Goal: Task Accomplishment & Management: Manage account settings

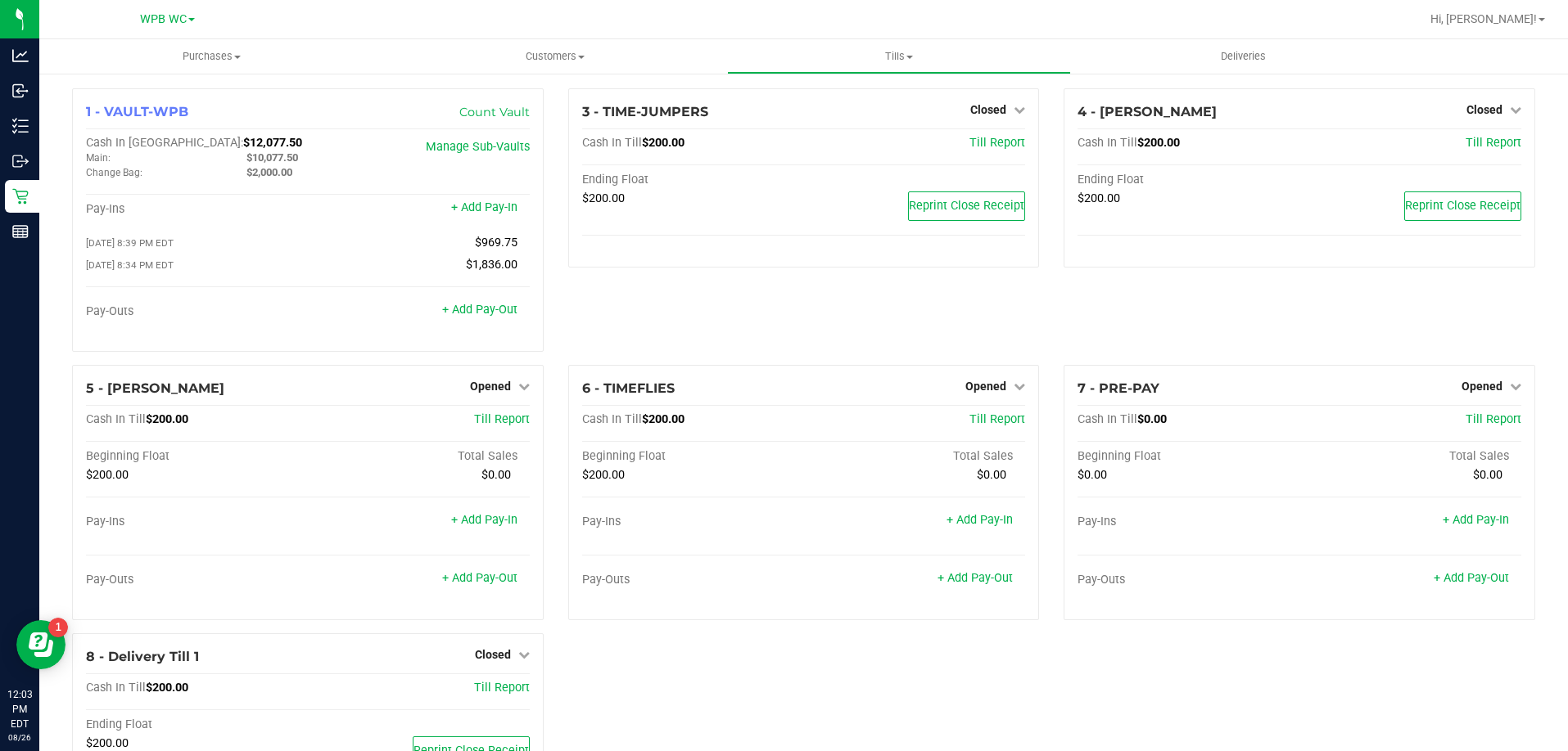
click at [758, 308] on div "3 - TIME-JUMPERS Closed Open Till Cash In Till $200.00 Till Report Ending Float…" at bounding box center [804, 226] width 496 height 276
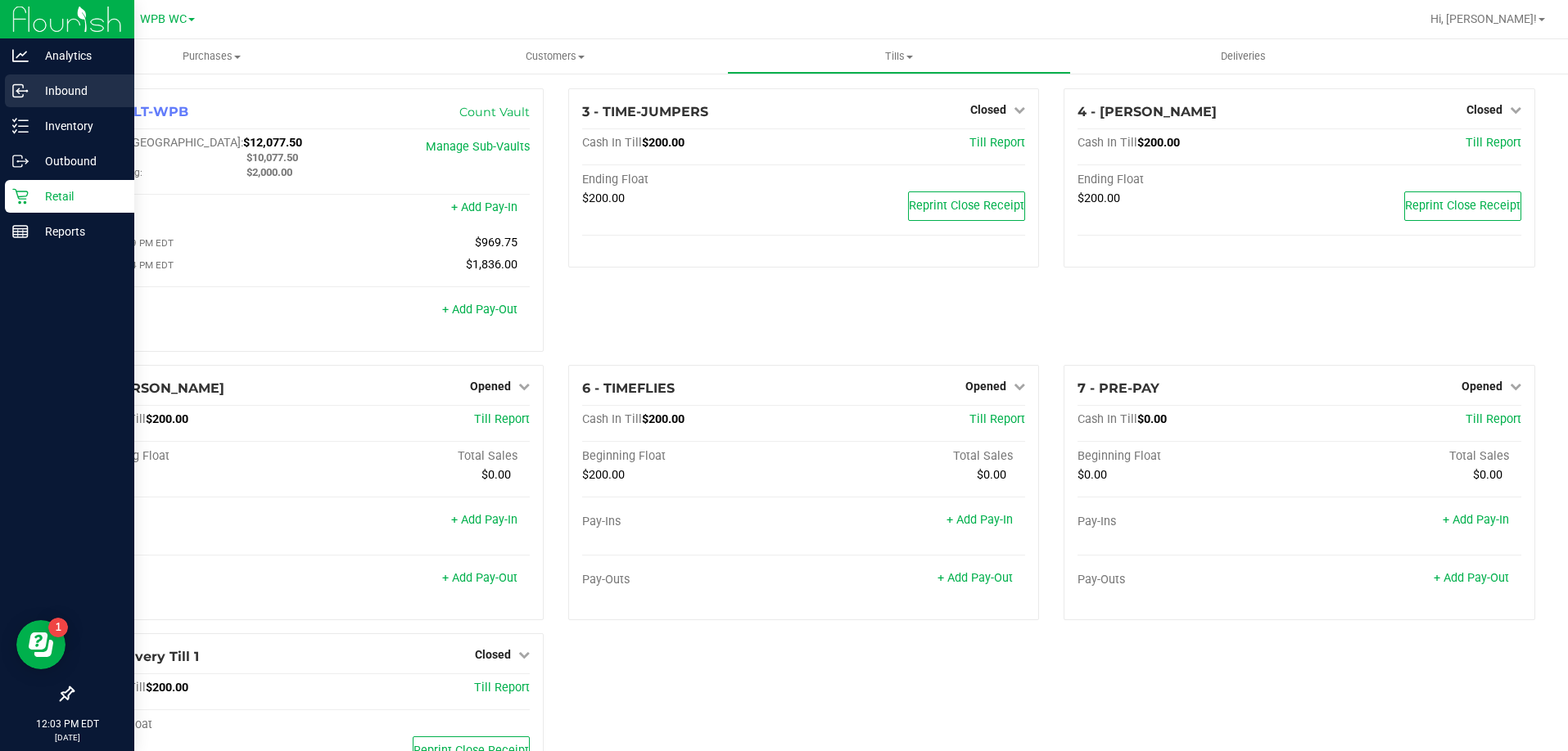
click at [48, 100] on p "Inbound" at bounding box center [77, 90] width 98 height 19
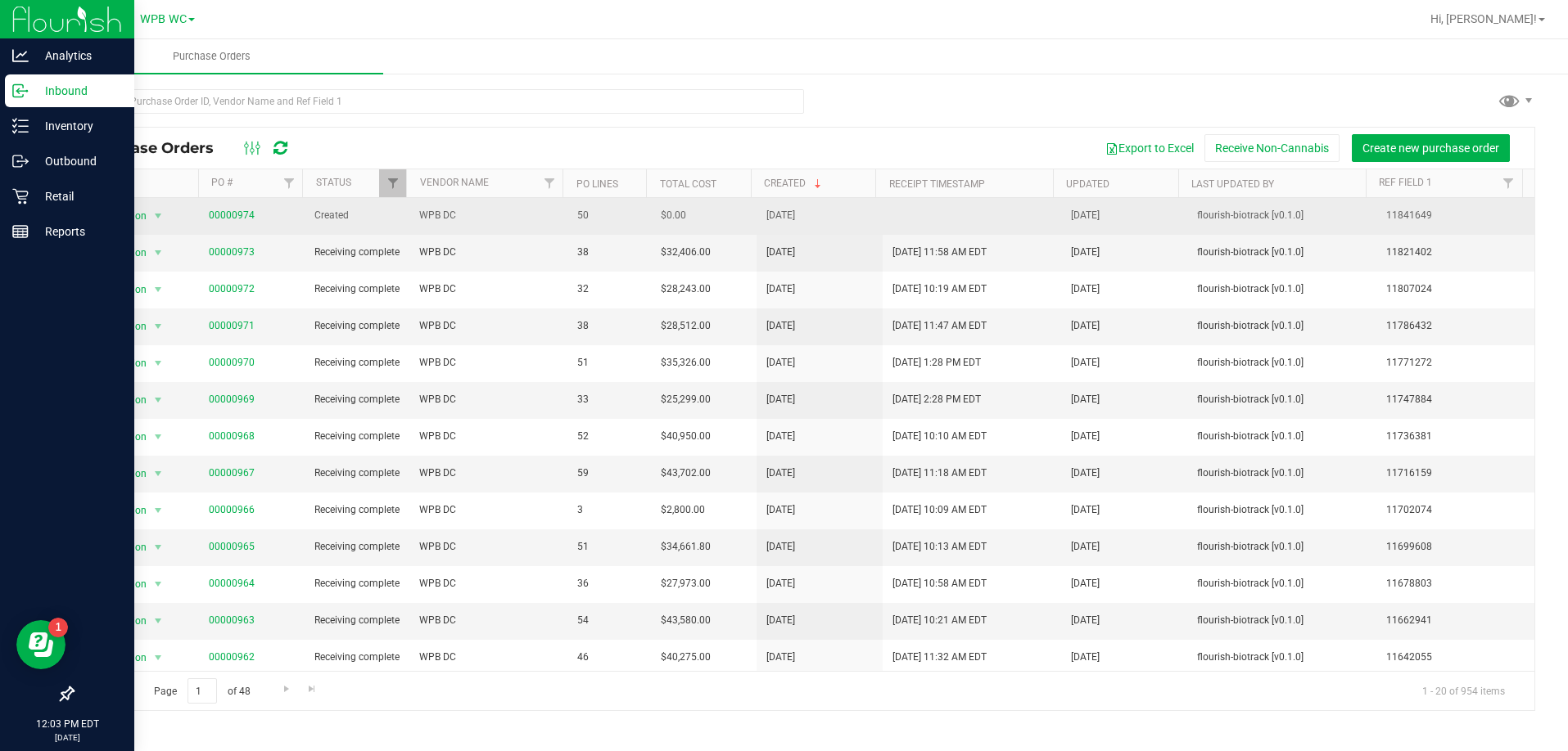
click at [236, 222] on span "00000974" at bounding box center [231, 215] width 46 height 16
click at [236, 218] on link "00000974" at bounding box center [231, 215] width 46 height 11
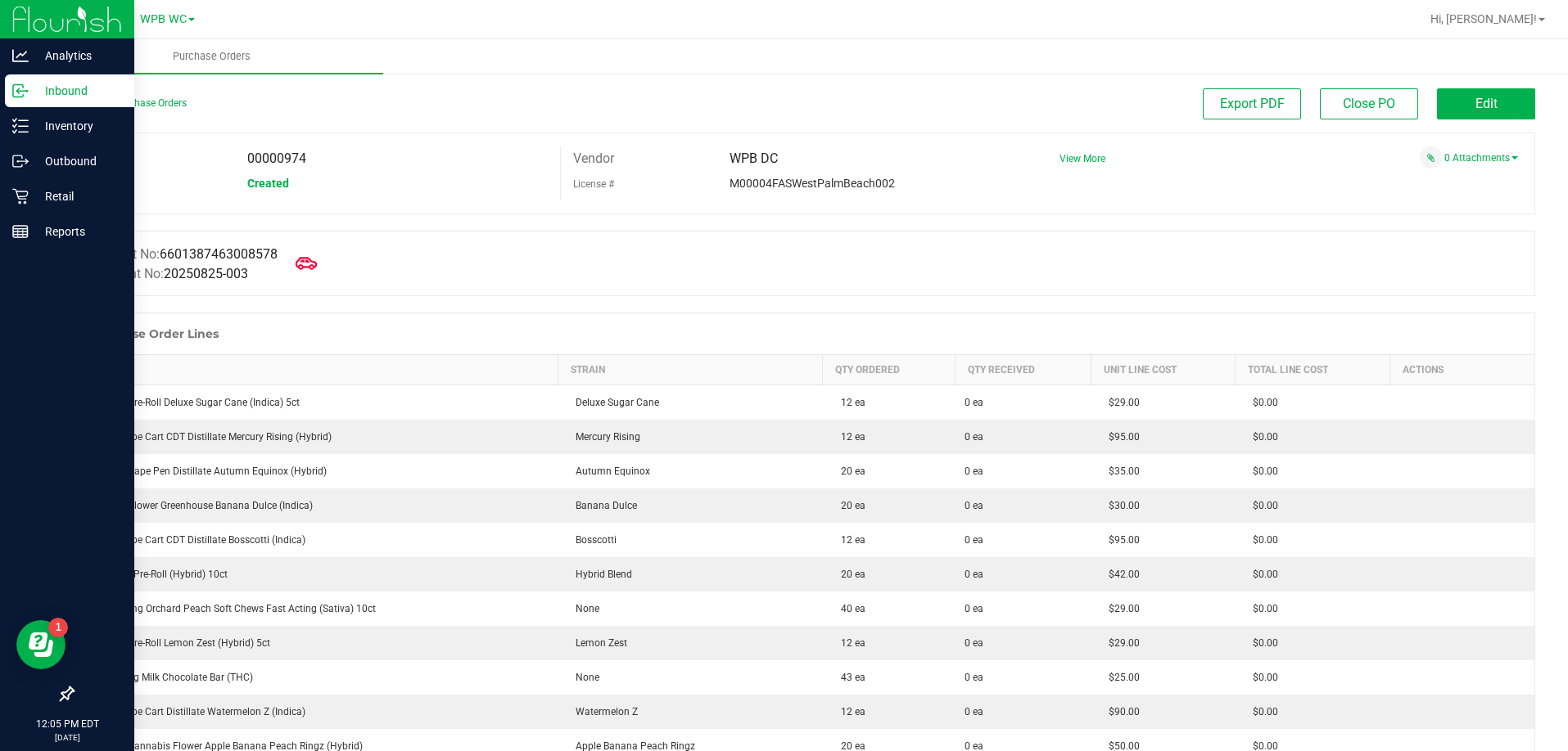
click at [304, 263] on icon at bounding box center [306, 263] width 21 height 12
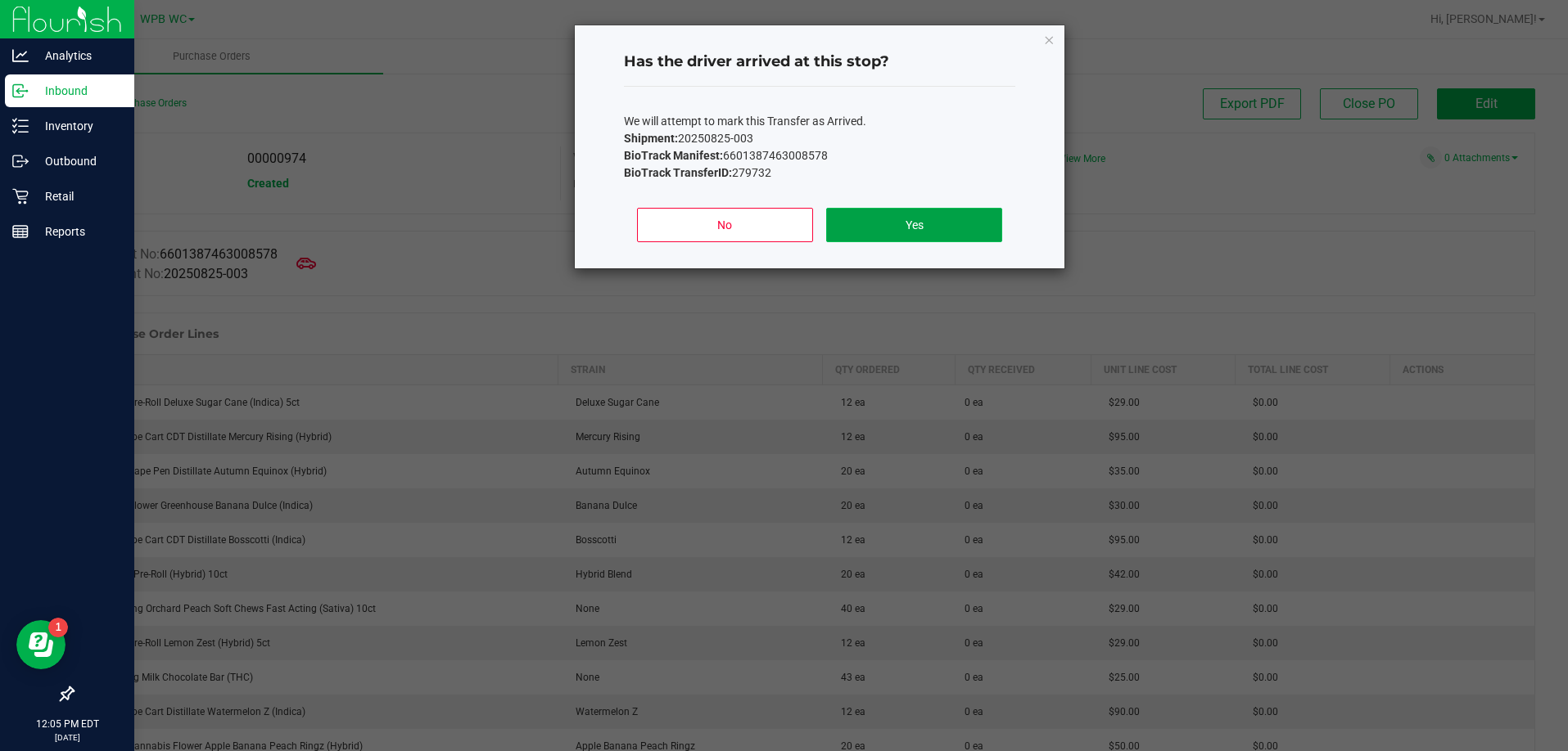
click at [900, 232] on button "Yes" at bounding box center [914, 224] width 176 height 34
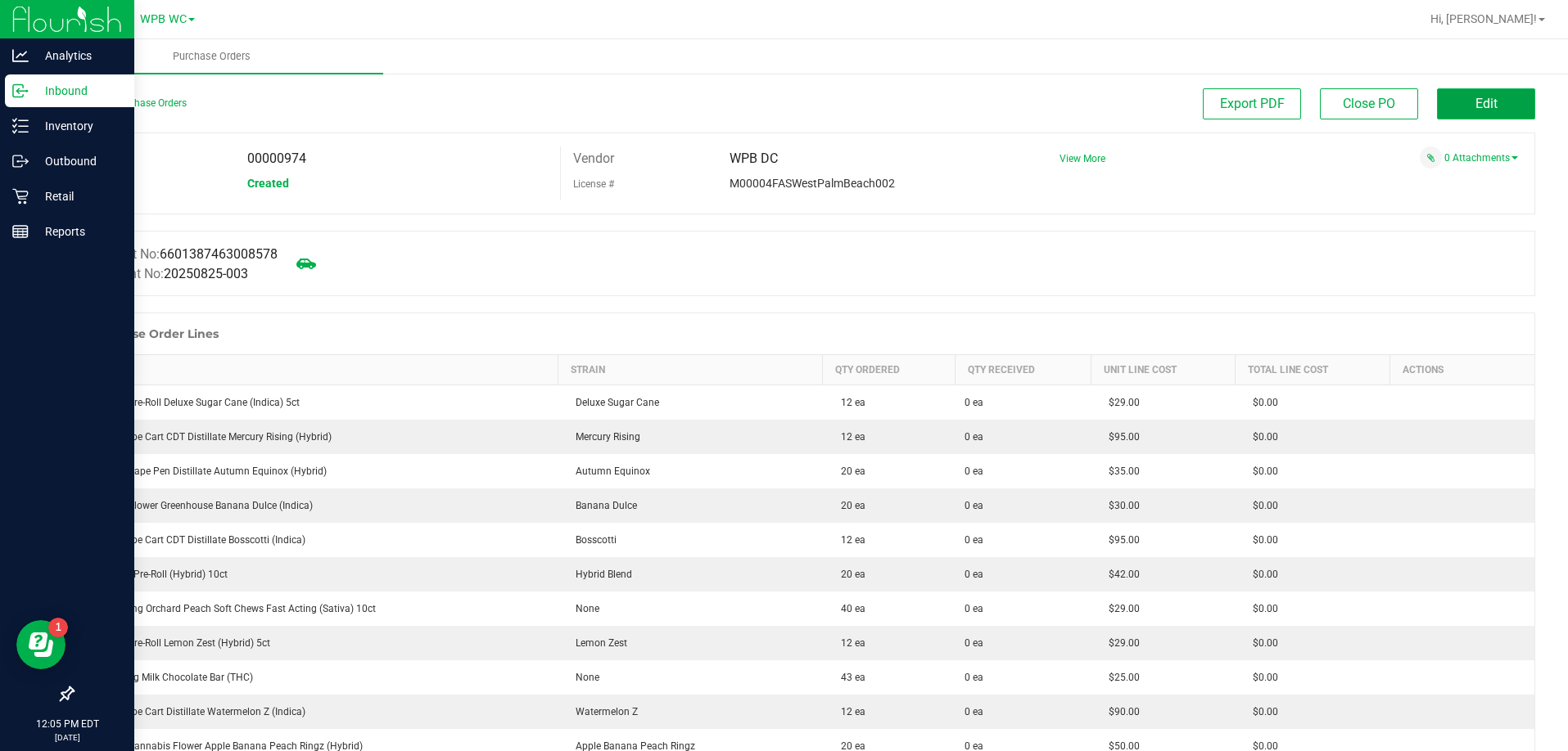
click at [1507, 114] on button "Edit" at bounding box center [1485, 104] width 98 height 31
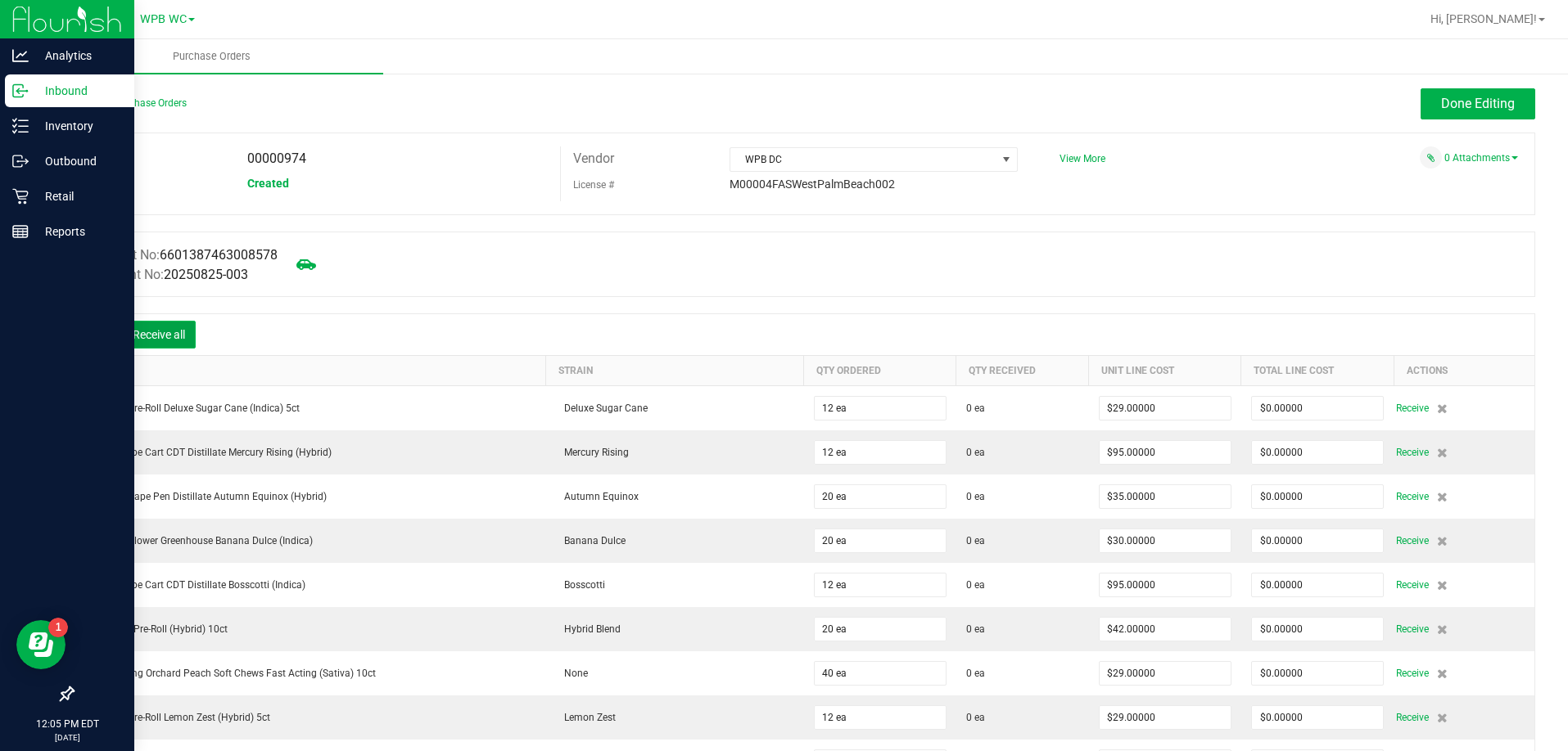
click at [171, 328] on button "Receive all" at bounding box center [159, 334] width 73 height 28
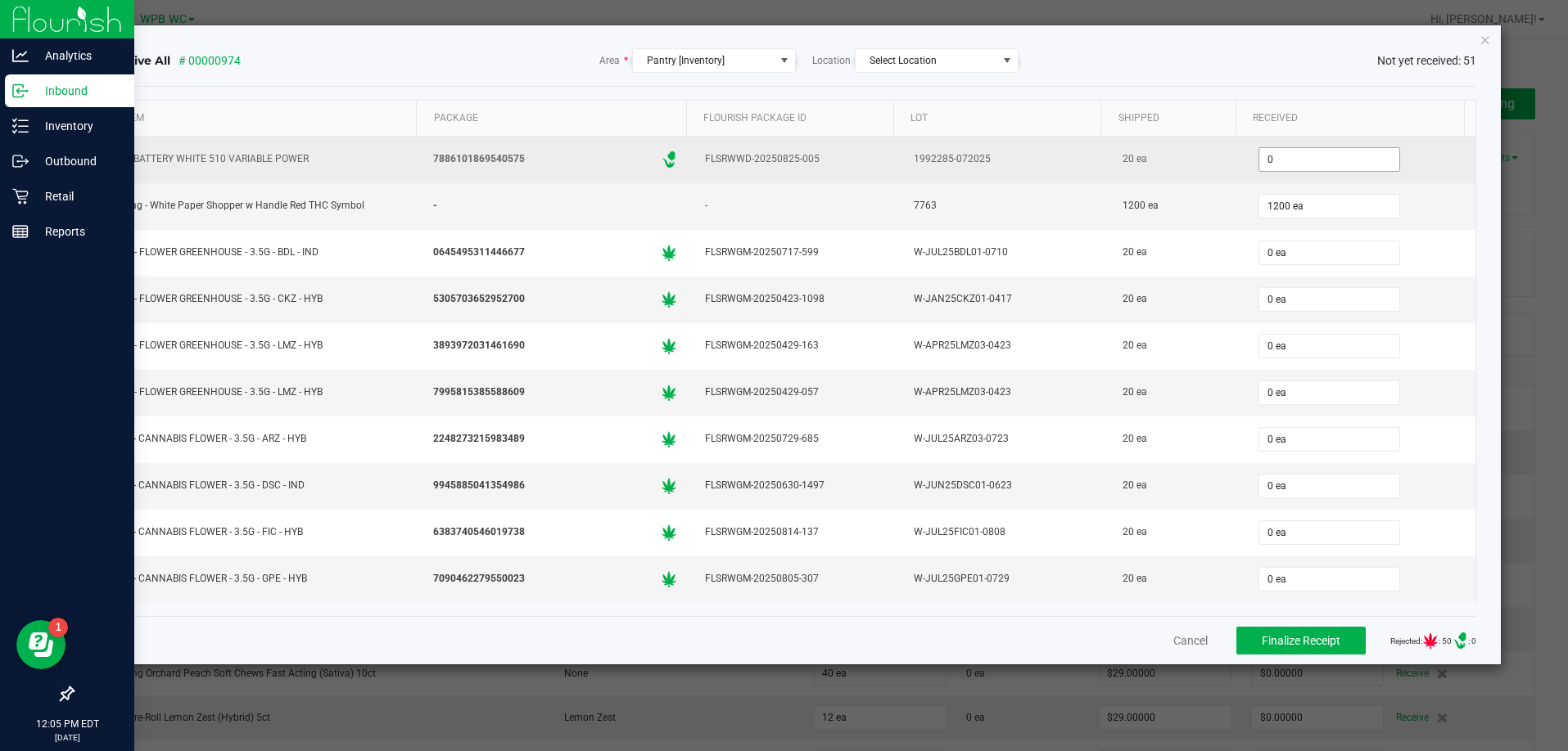
click at [1324, 151] on input "0" at bounding box center [1329, 159] width 140 height 23
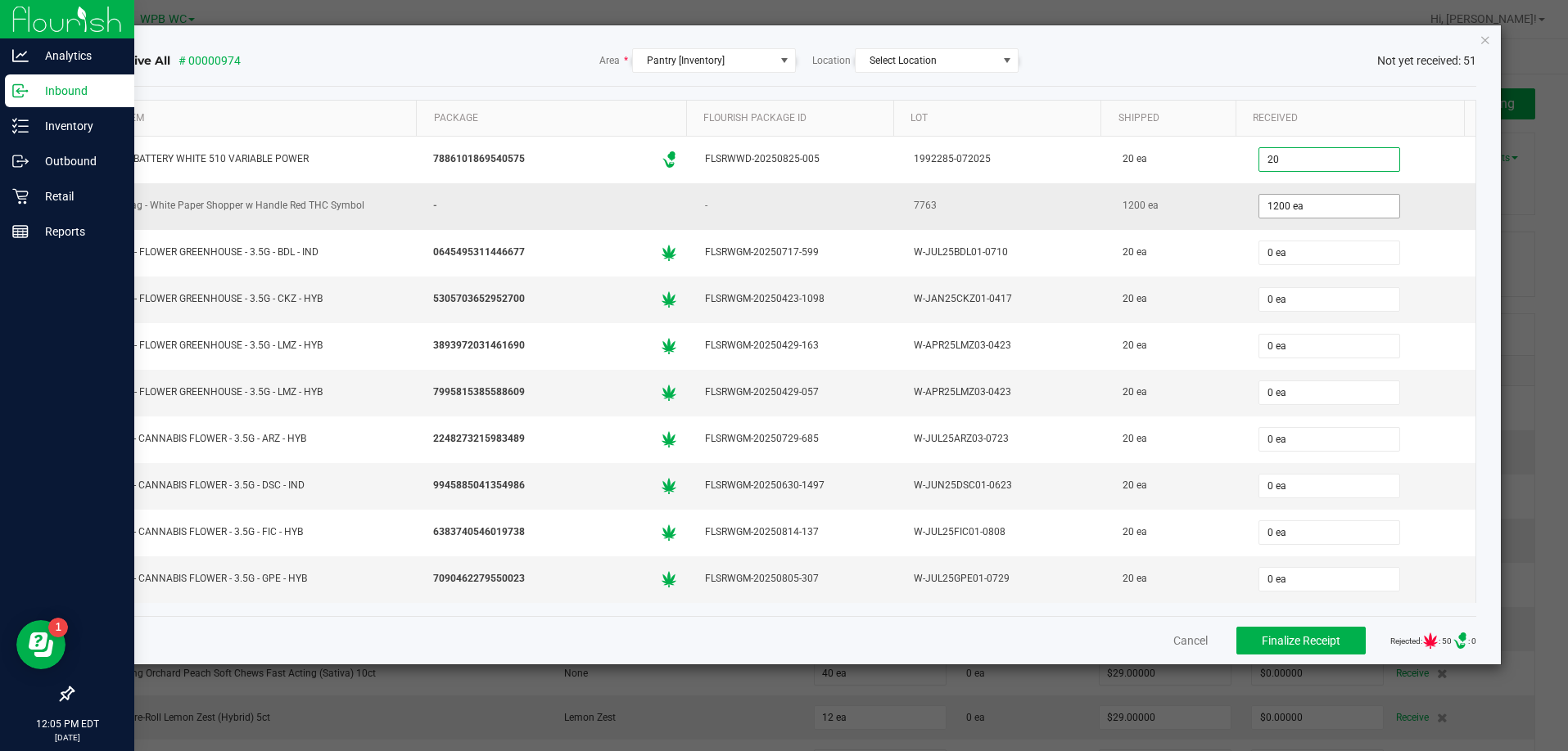
type input "20 ea"
click at [1317, 205] on input "1200" at bounding box center [1329, 206] width 140 height 23
type input "1200 ea"
click at [1481, 285] on div "Receive All # 00000974 Area * Pantry [Inventory] Location Select Location Not y…" at bounding box center [790, 345] width 1421 height 639
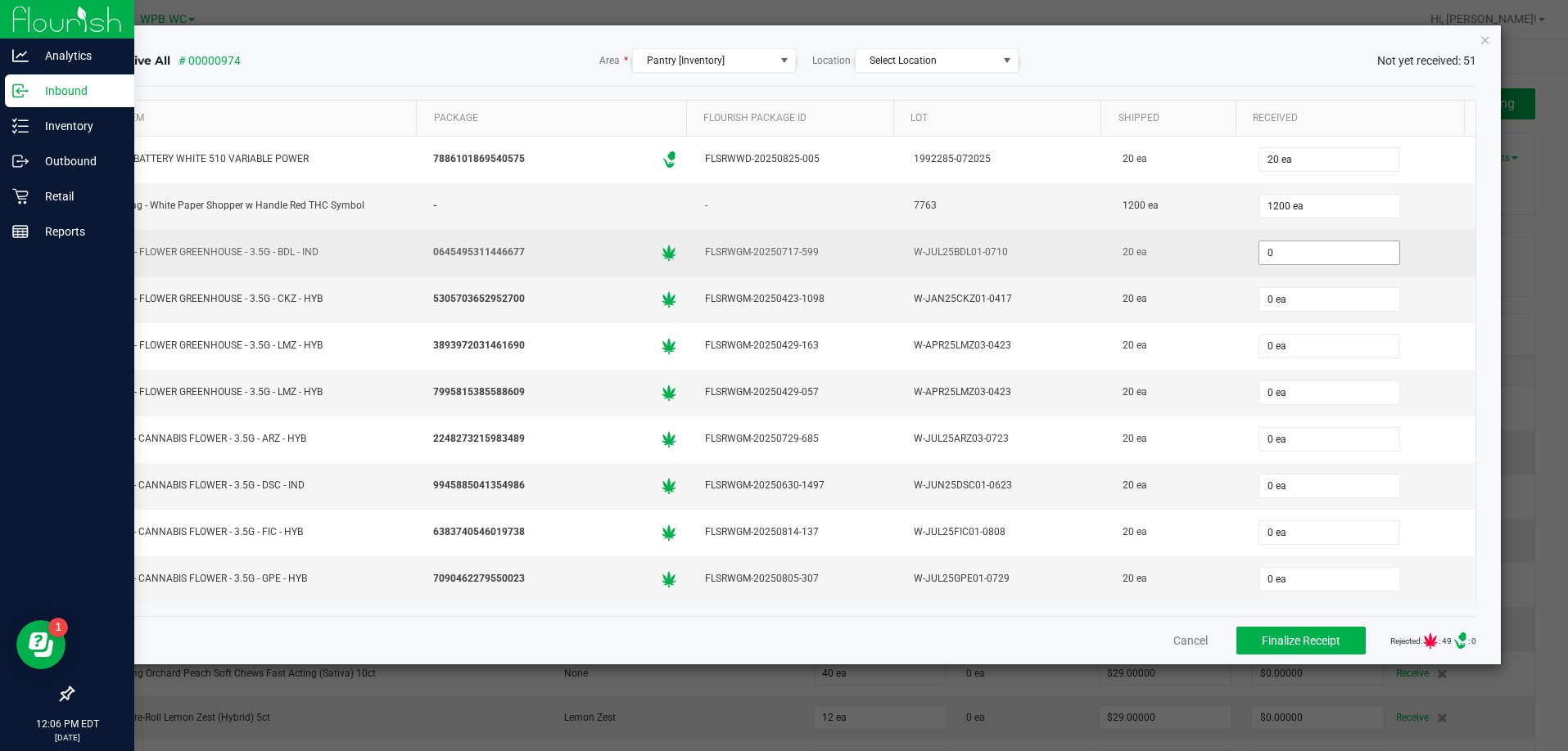
click at [1276, 252] on input "0" at bounding box center [1329, 252] width 140 height 23
type input "20 ea"
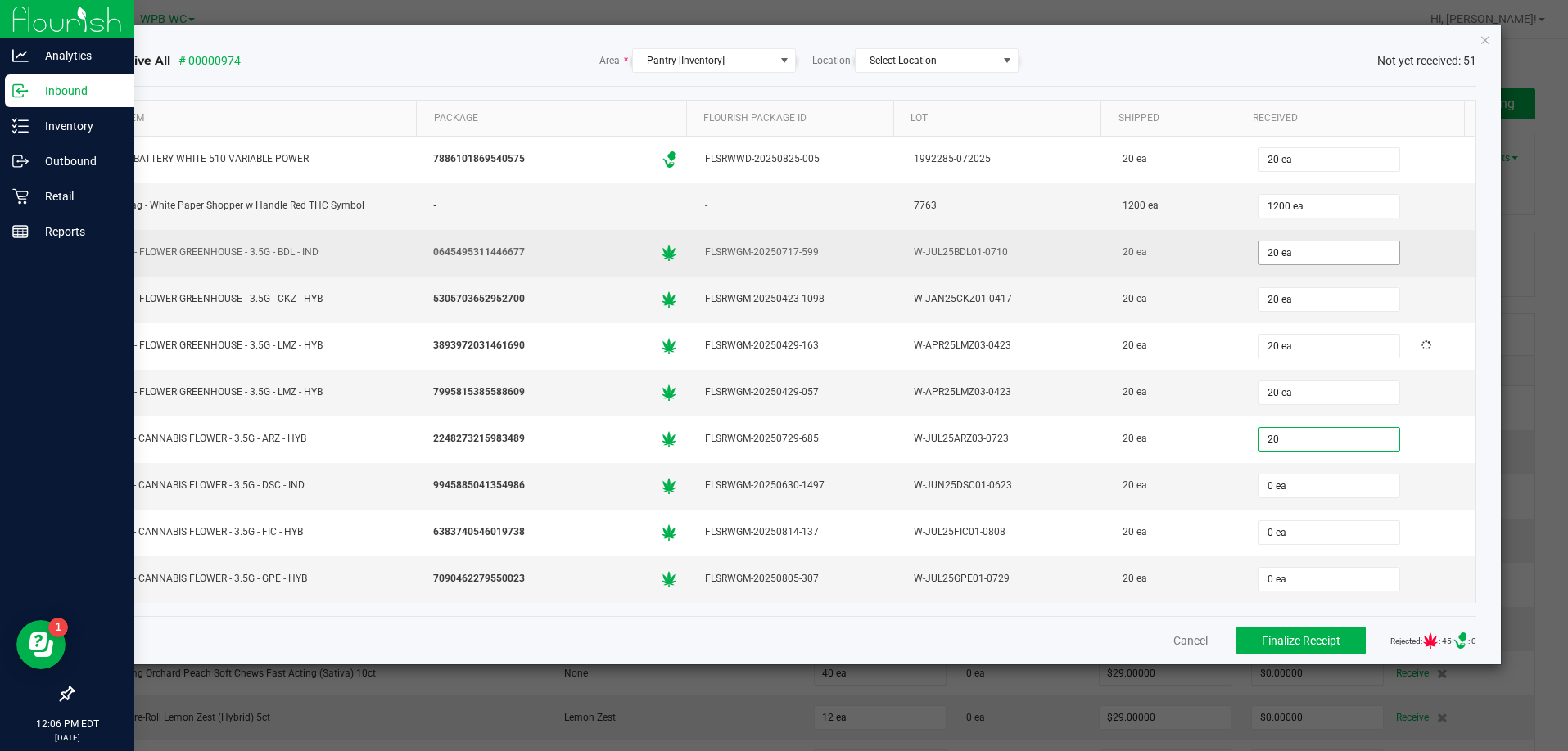
type input "20 ea"
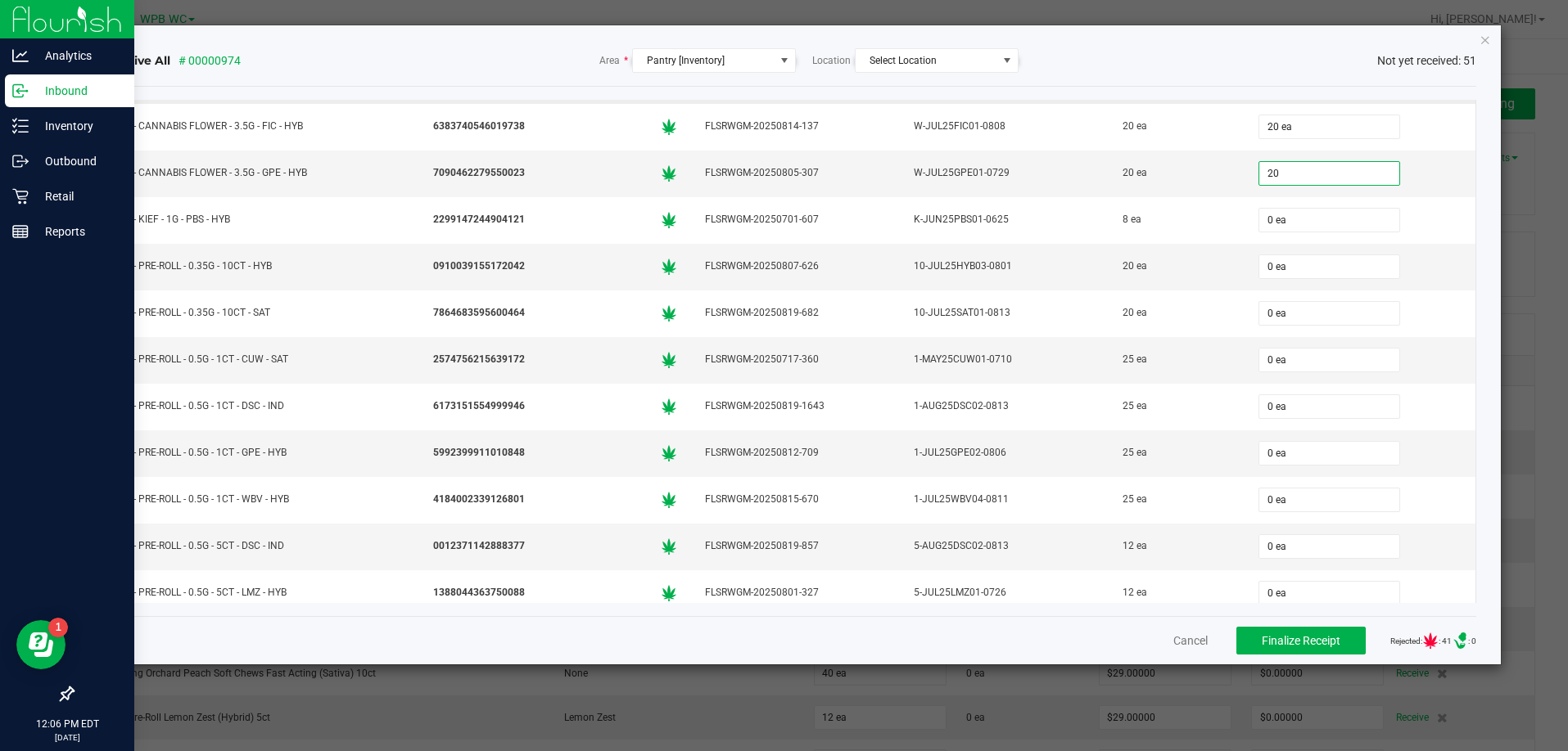
scroll to position [409, 0]
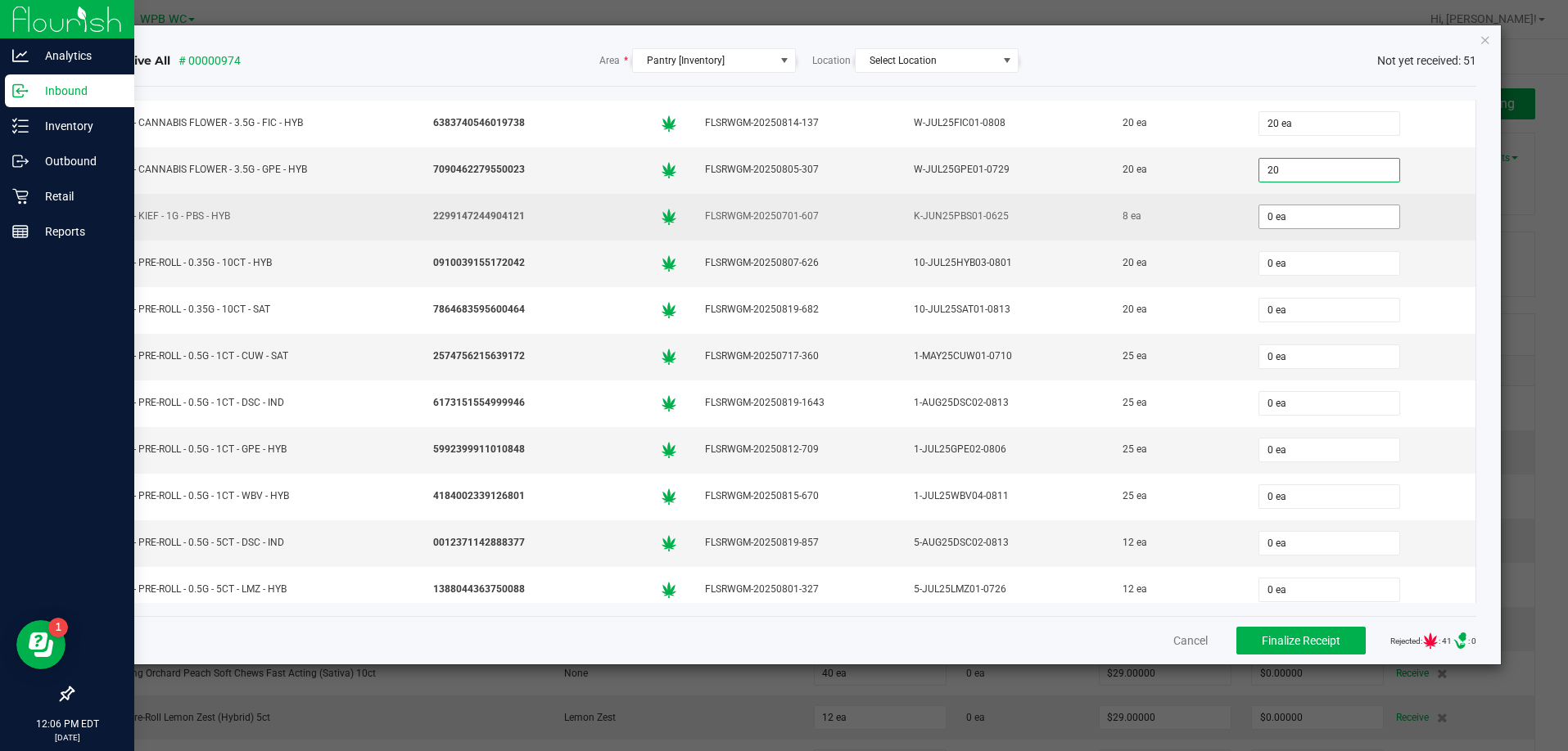
type input "20 ea"
click at [1319, 218] on input "0" at bounding box center [1329, 217] width 140 height 23
type input "8 ea"
type input "20 ea"
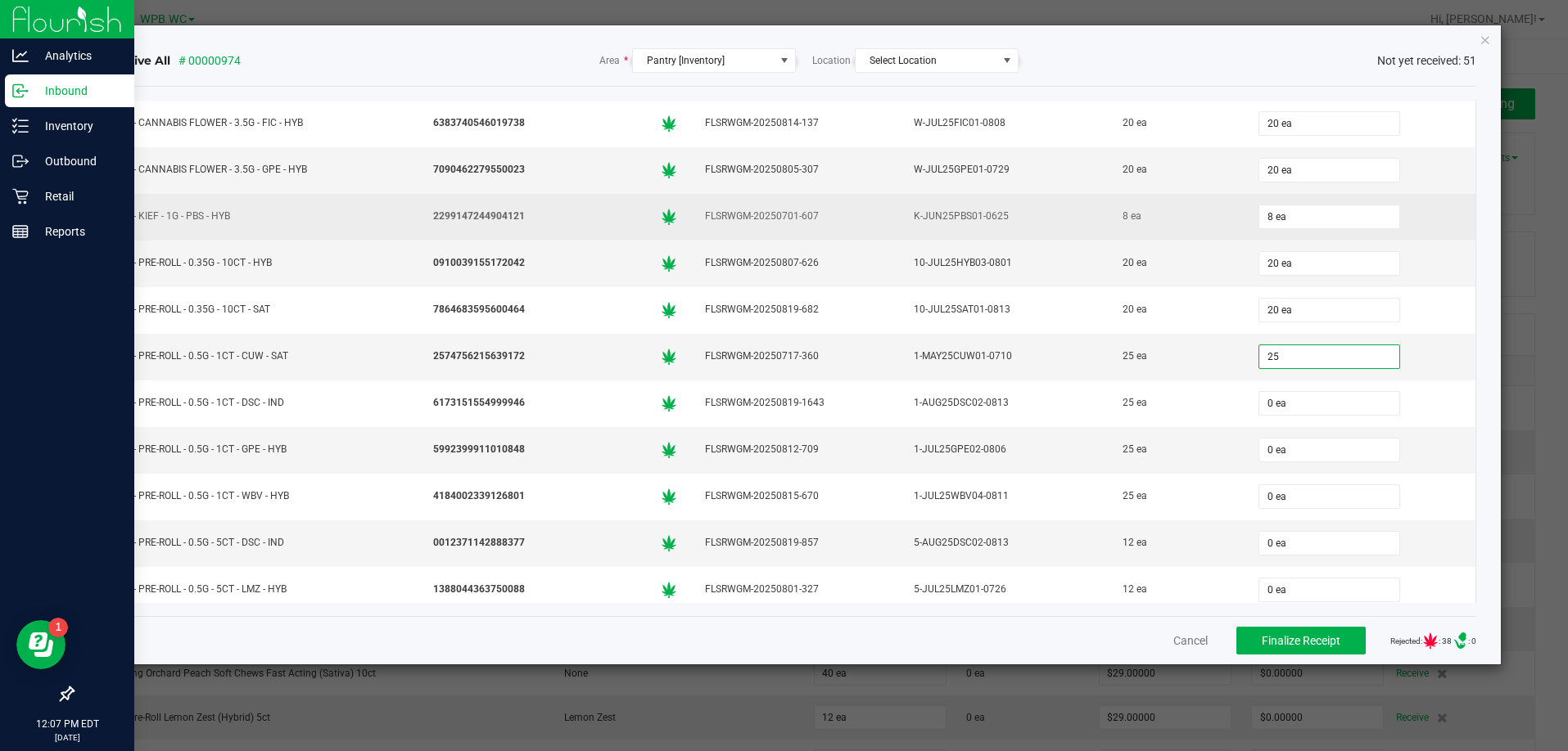
type input "25"
type input "0"
type input "25 ea"
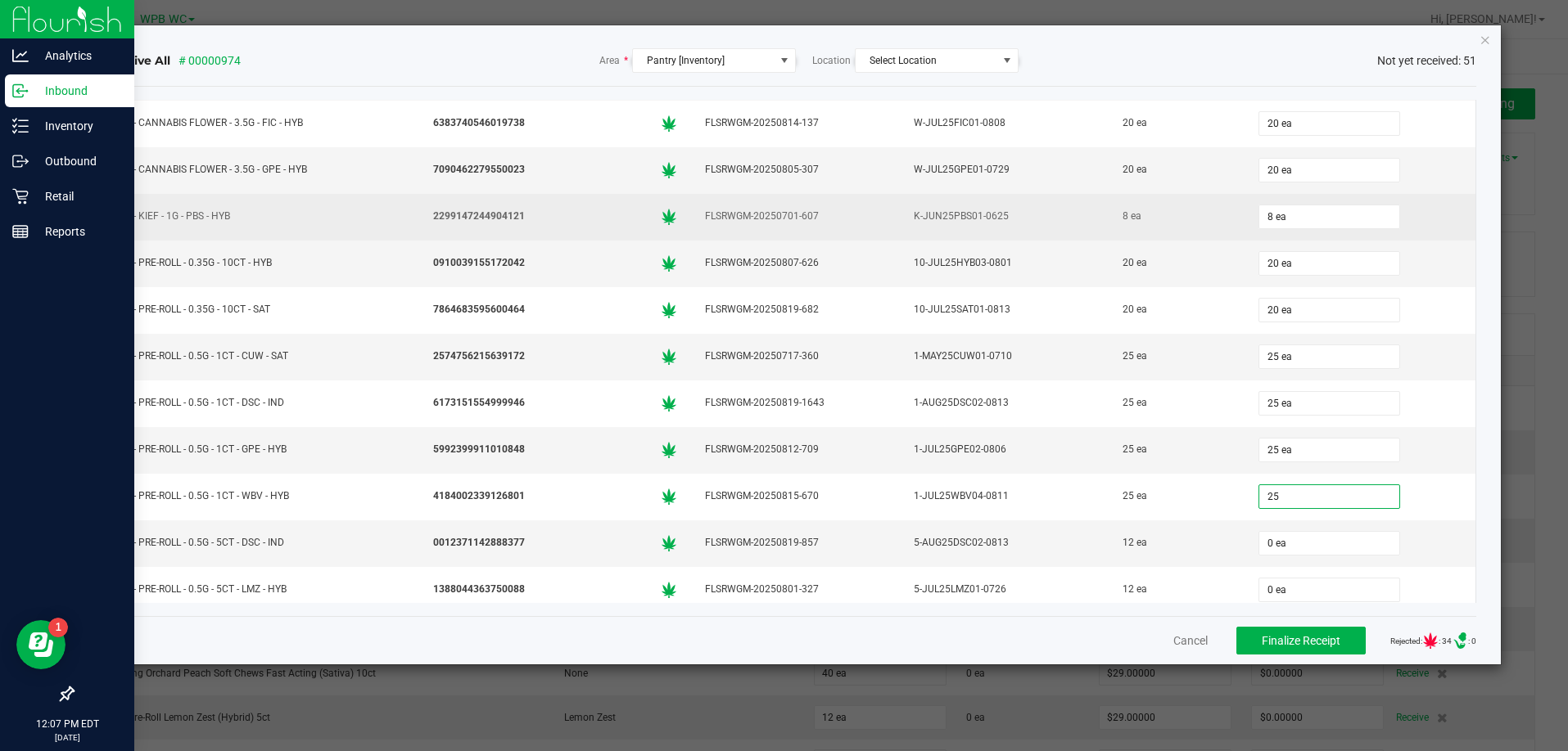
type input "25 ea"
type input "12 ea"
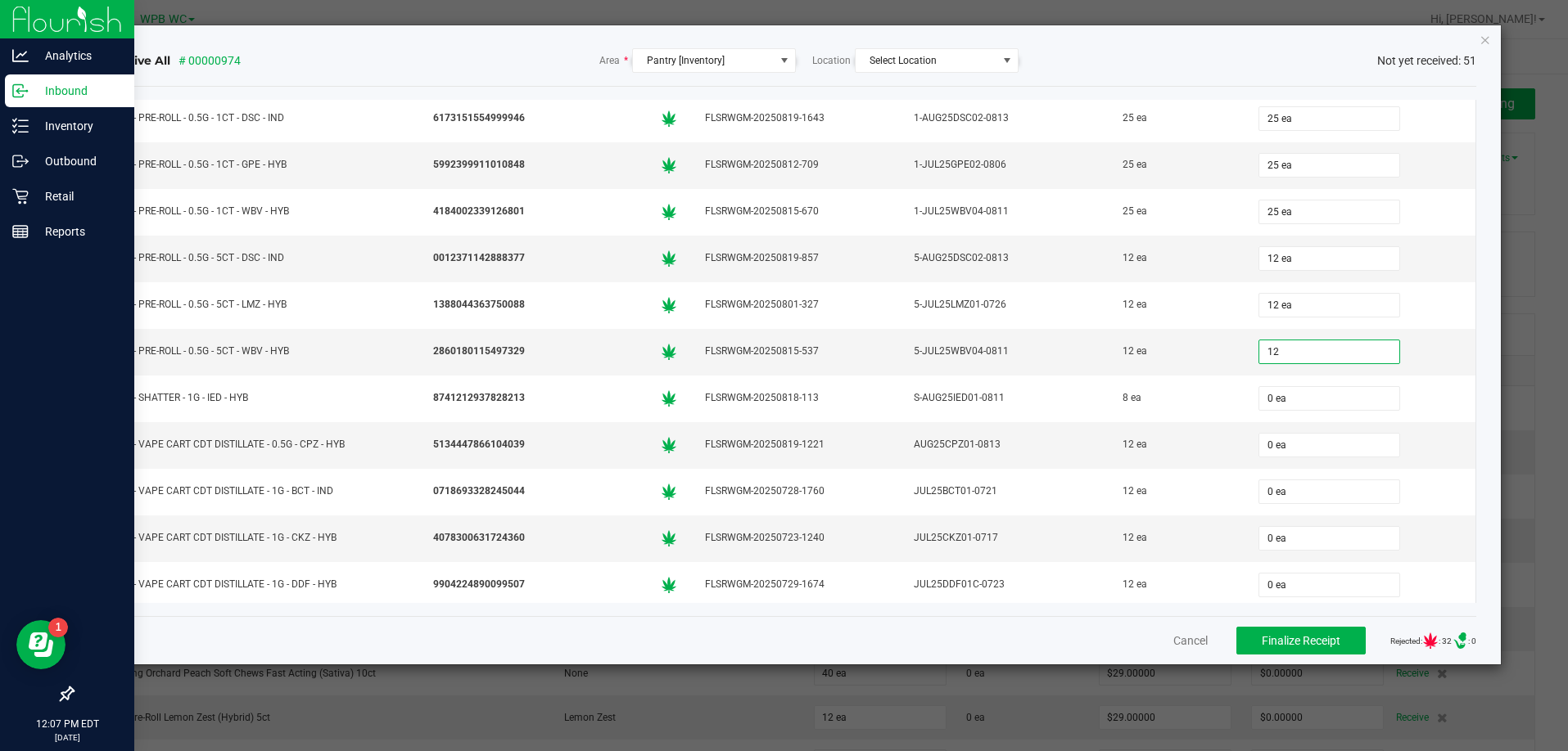
type input "12 ea"
type input "8 ea"
type input "12"
type input "0"
type input "12 ea"
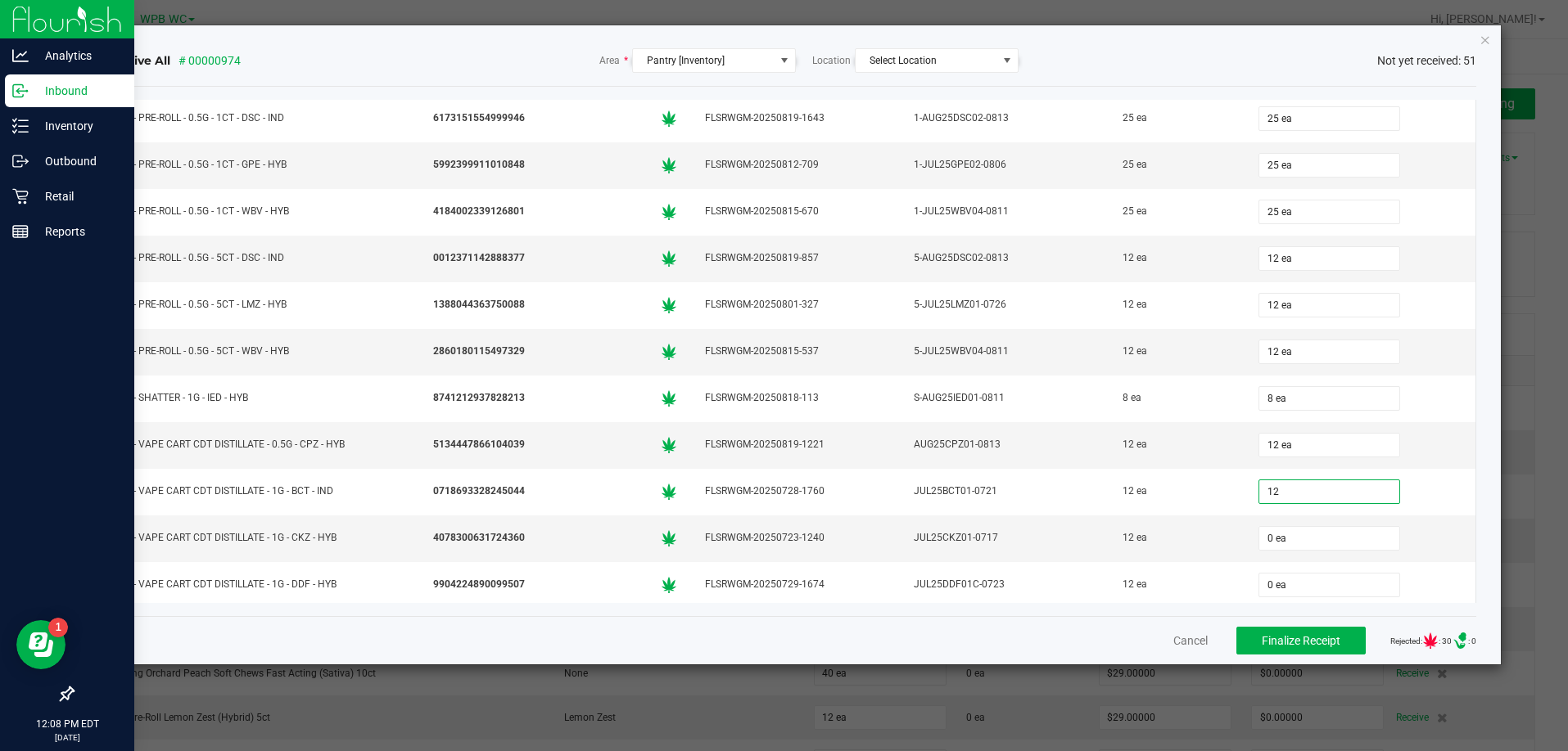
type input "12 ea"
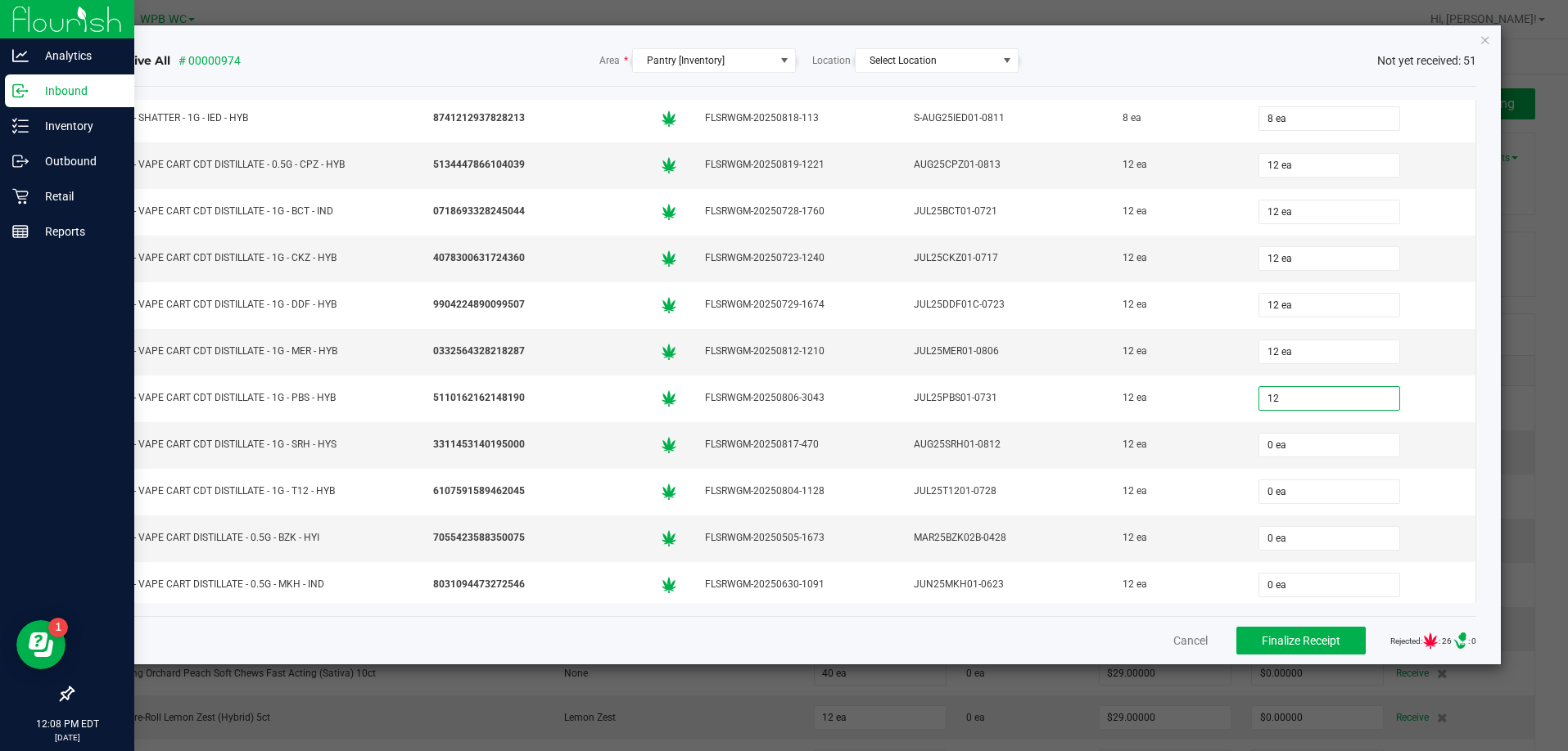
type input "12 ea"
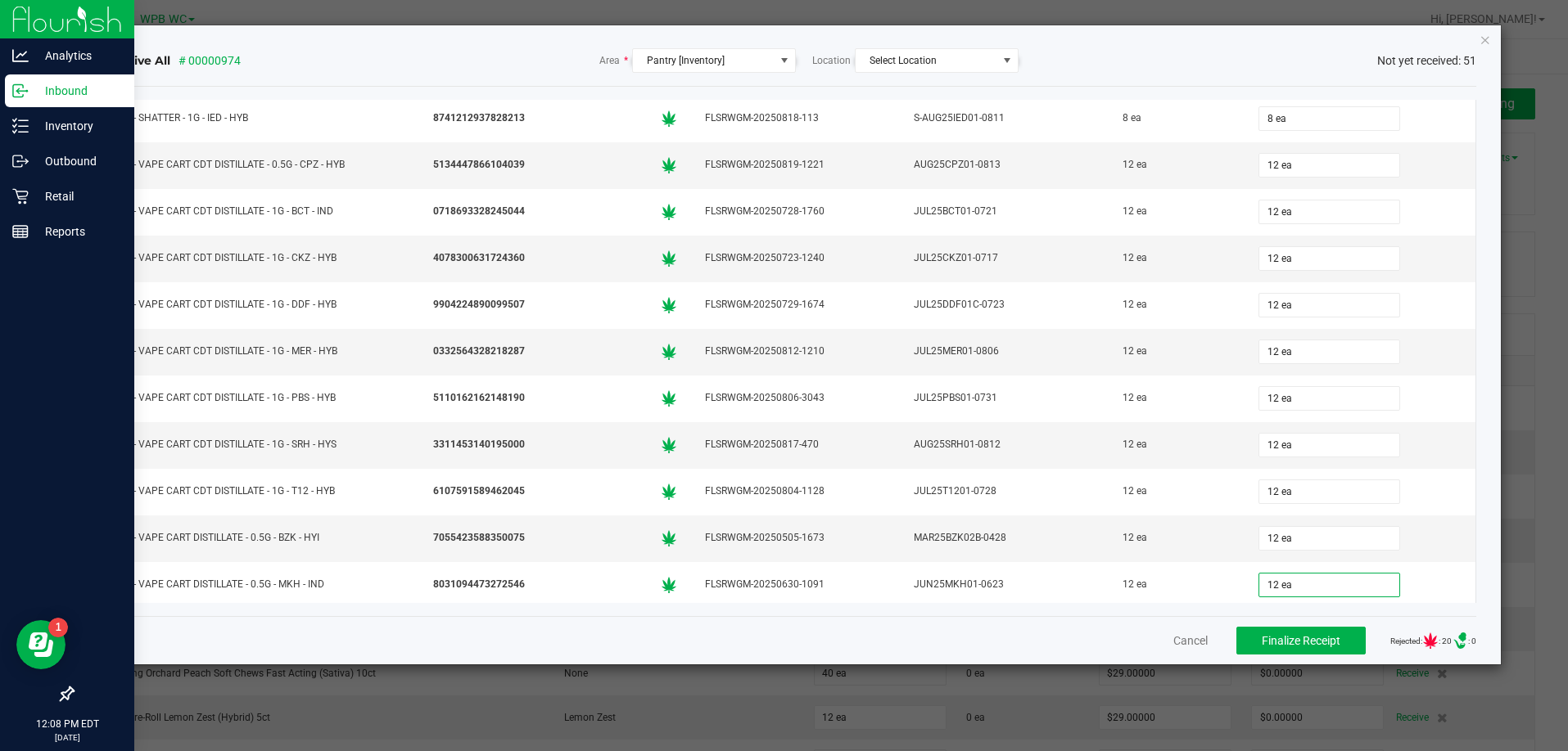
scroll to position [1254, 0]
type input "12 ea"
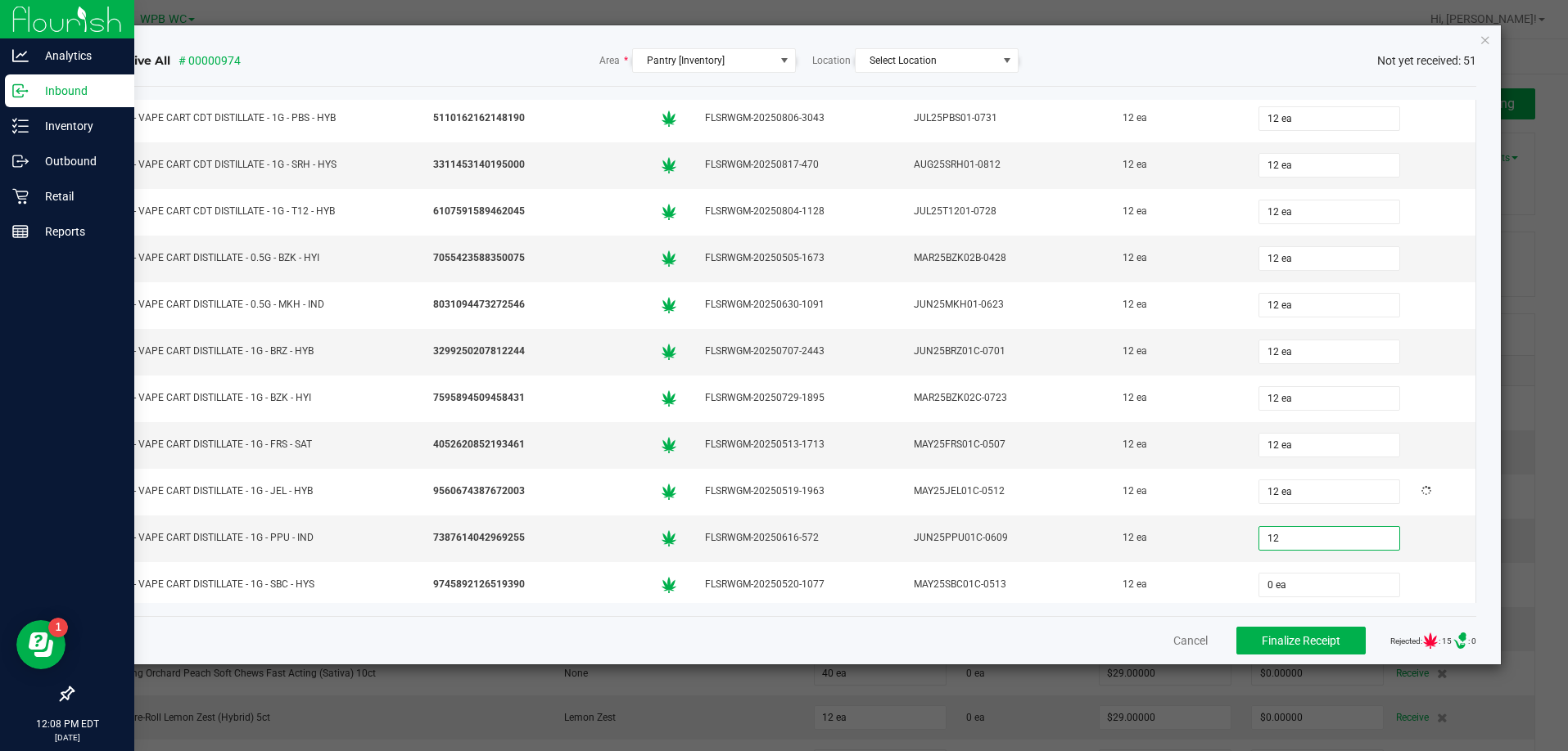
type input "12 ea"
type input "20"
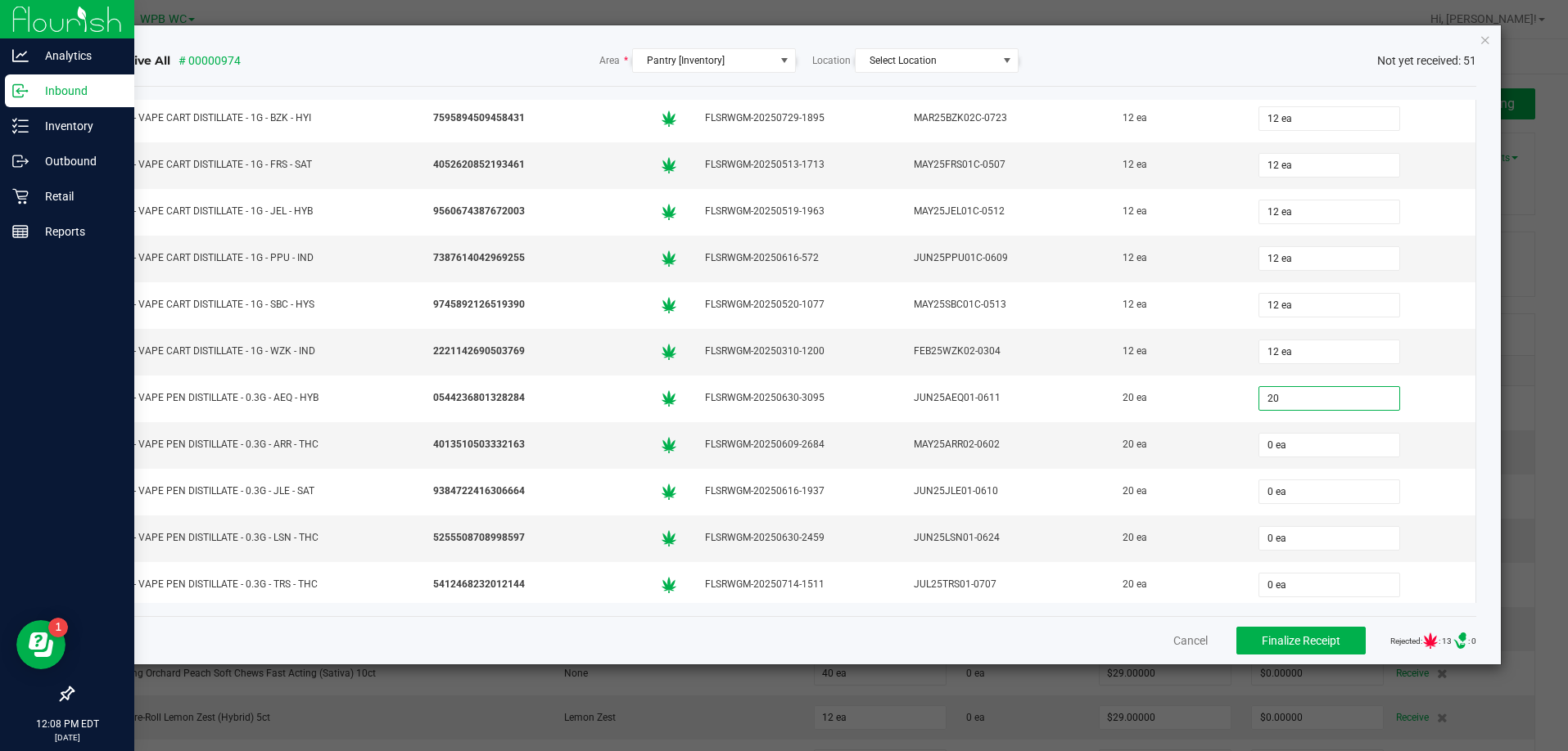
type input "0"
type input "20 ea"
type input "20"
type input "0"
type input "20 ea"
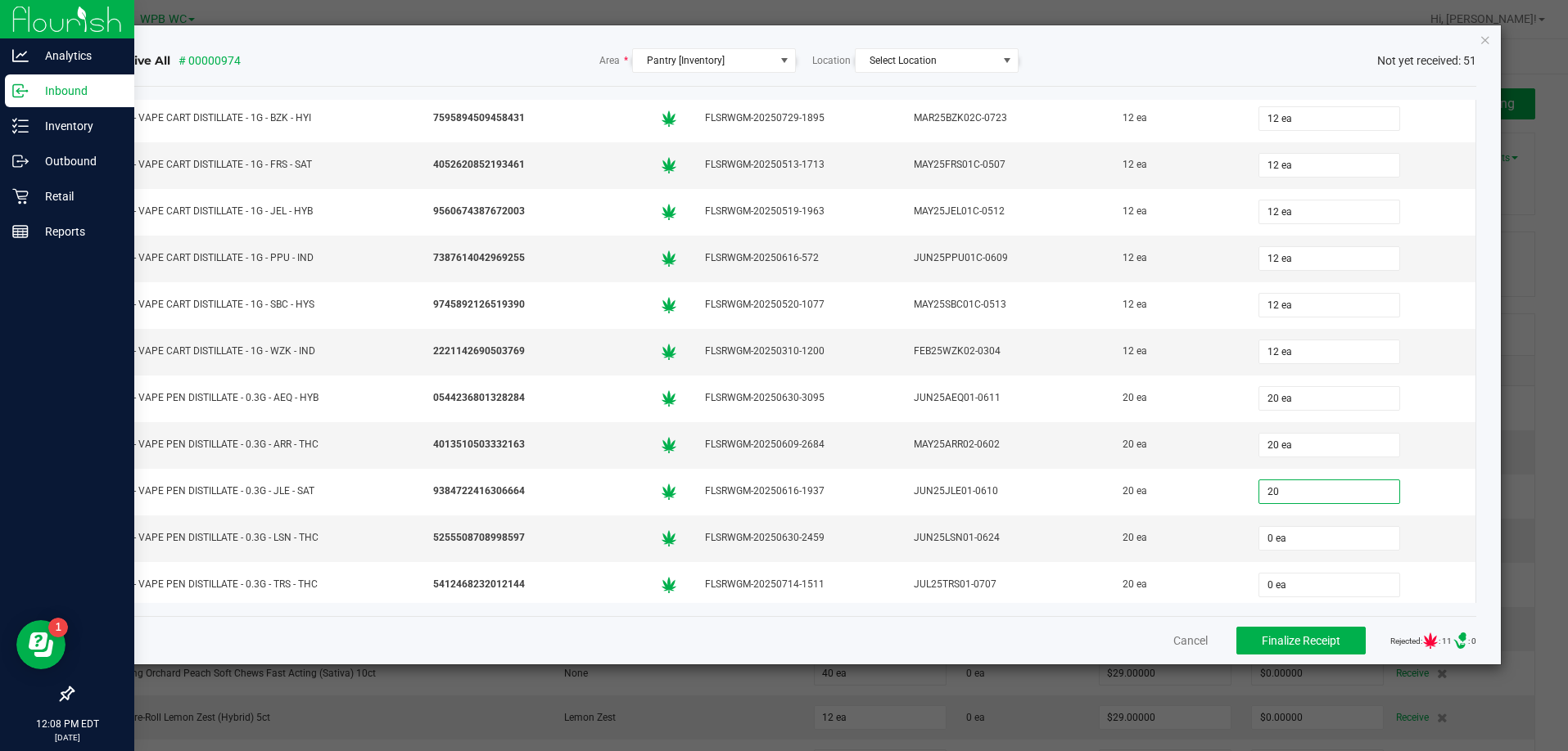
type input "20 ea"
click at [1483, 438] on div "Receive All # 00000974 Area * Pantry [Inventory] Location Select Location Not y…" at bounding box center [790, 345] width 1421 height 639
type input "20 ea"
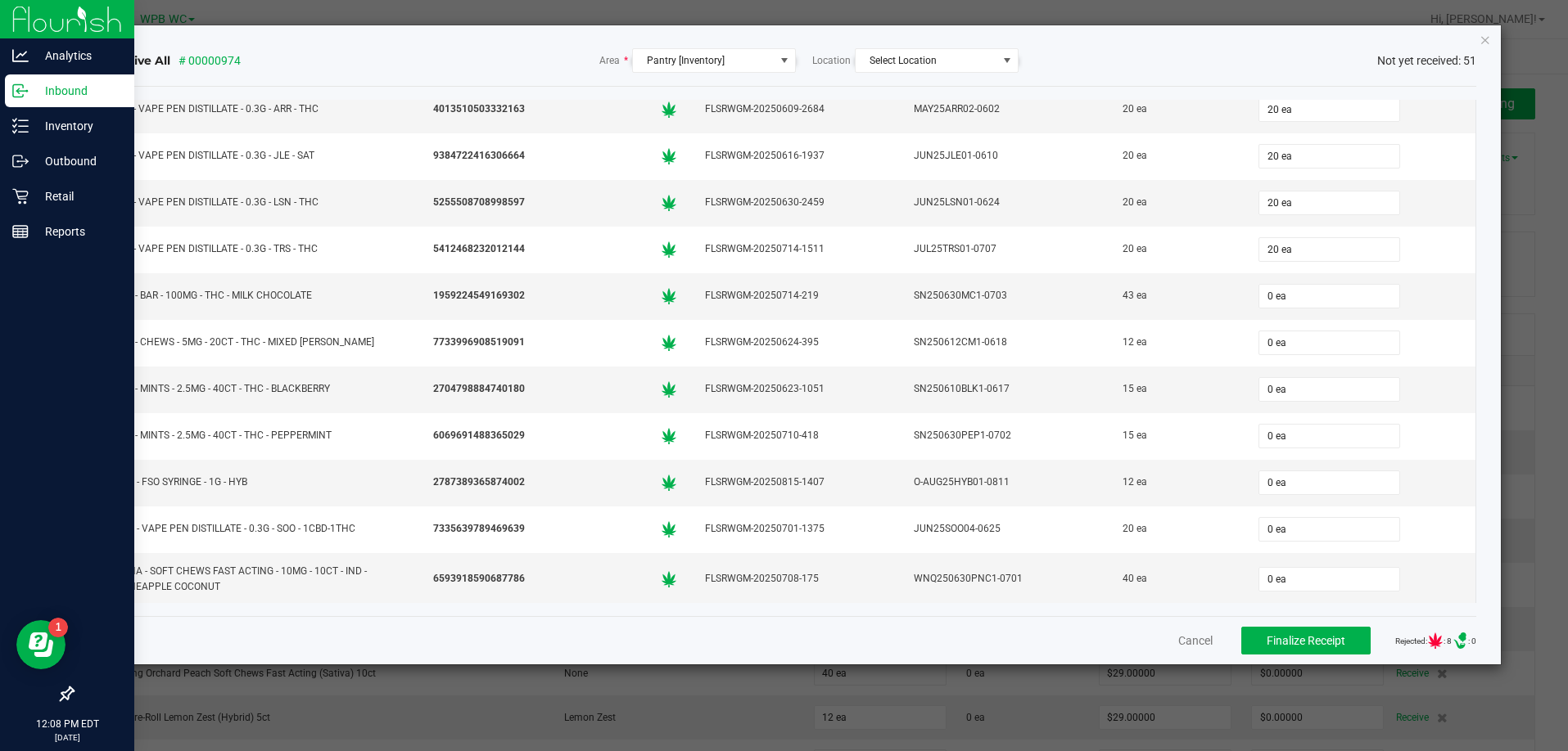
scroll to position [1873, 0]
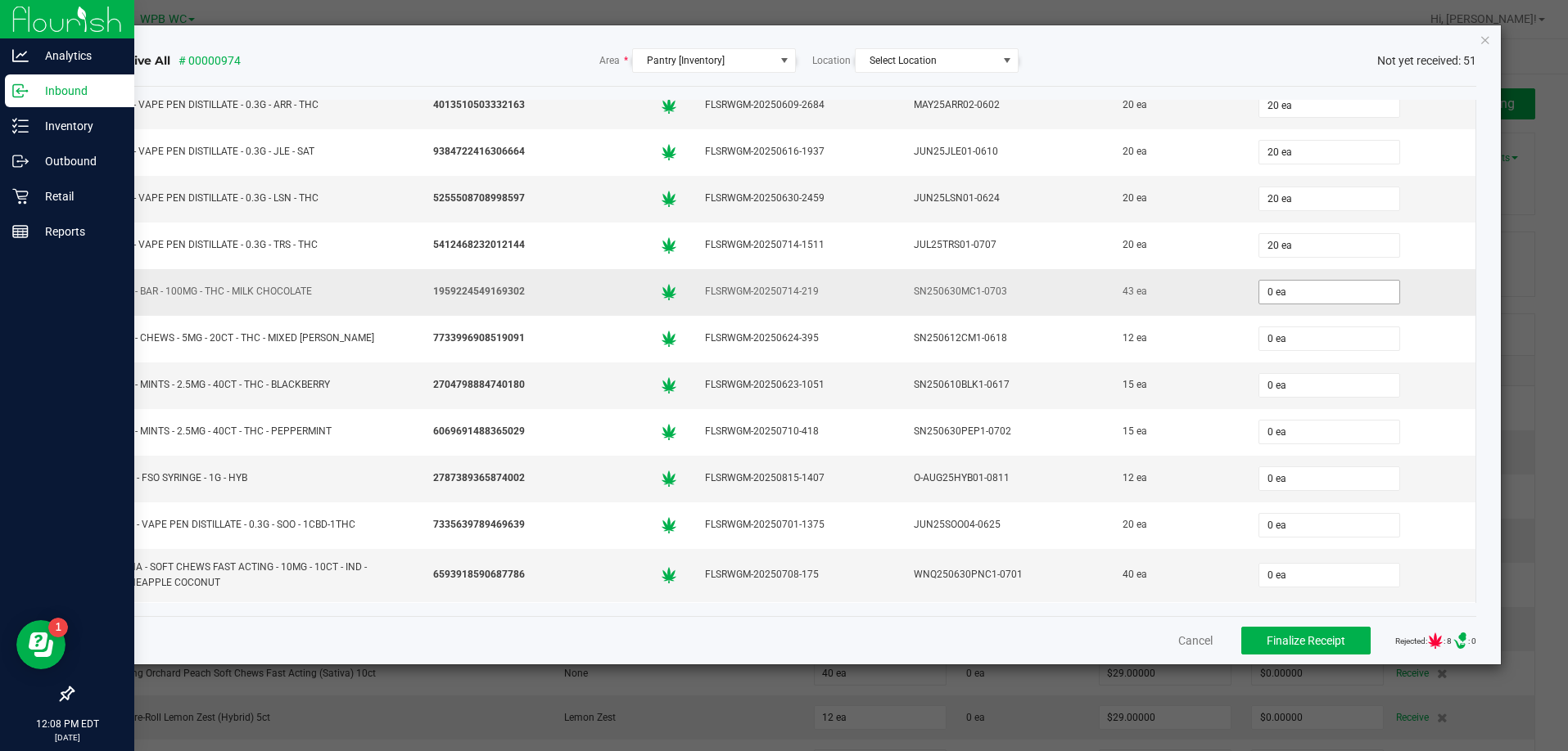
click at [1269, 288] on input "0 ea" at bounding box center [1329, 292] width 140 height 23
type input "43 ea"
type input "12"
type input "0"
type input "12 ea"
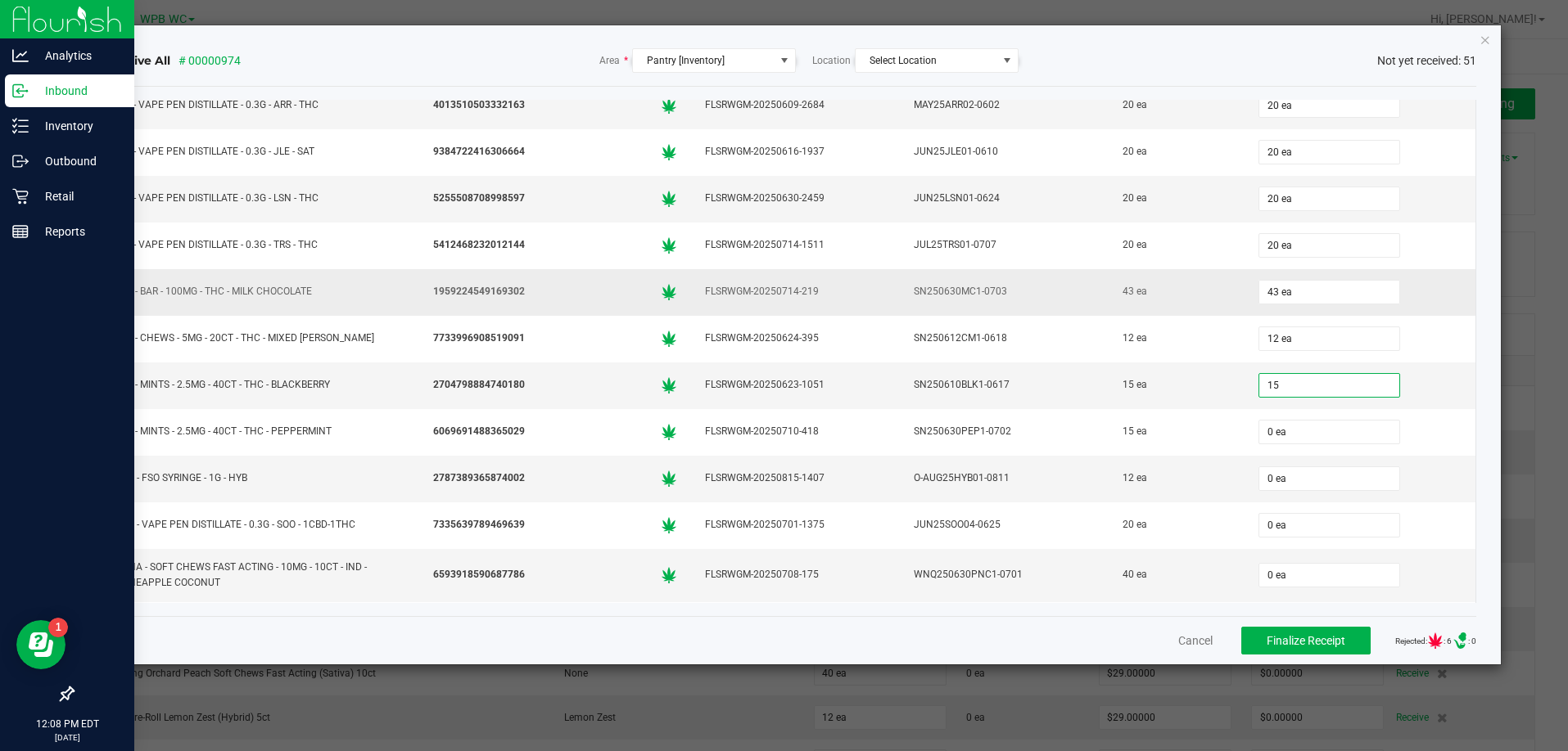
type input "15 ea"
type input "12 ea"
type input "20 ea"
type input "40 ea"
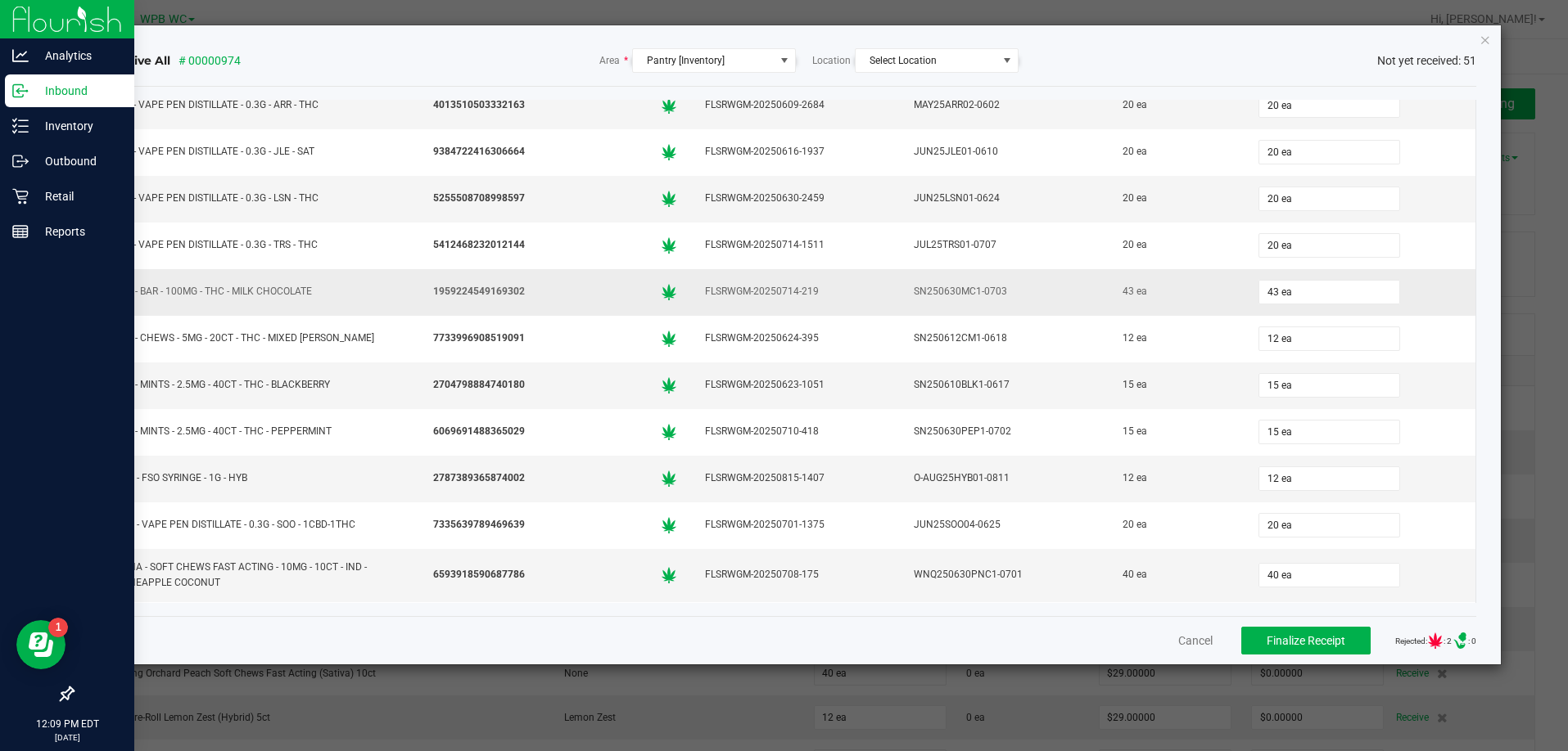
scroll to position [1926, 0]
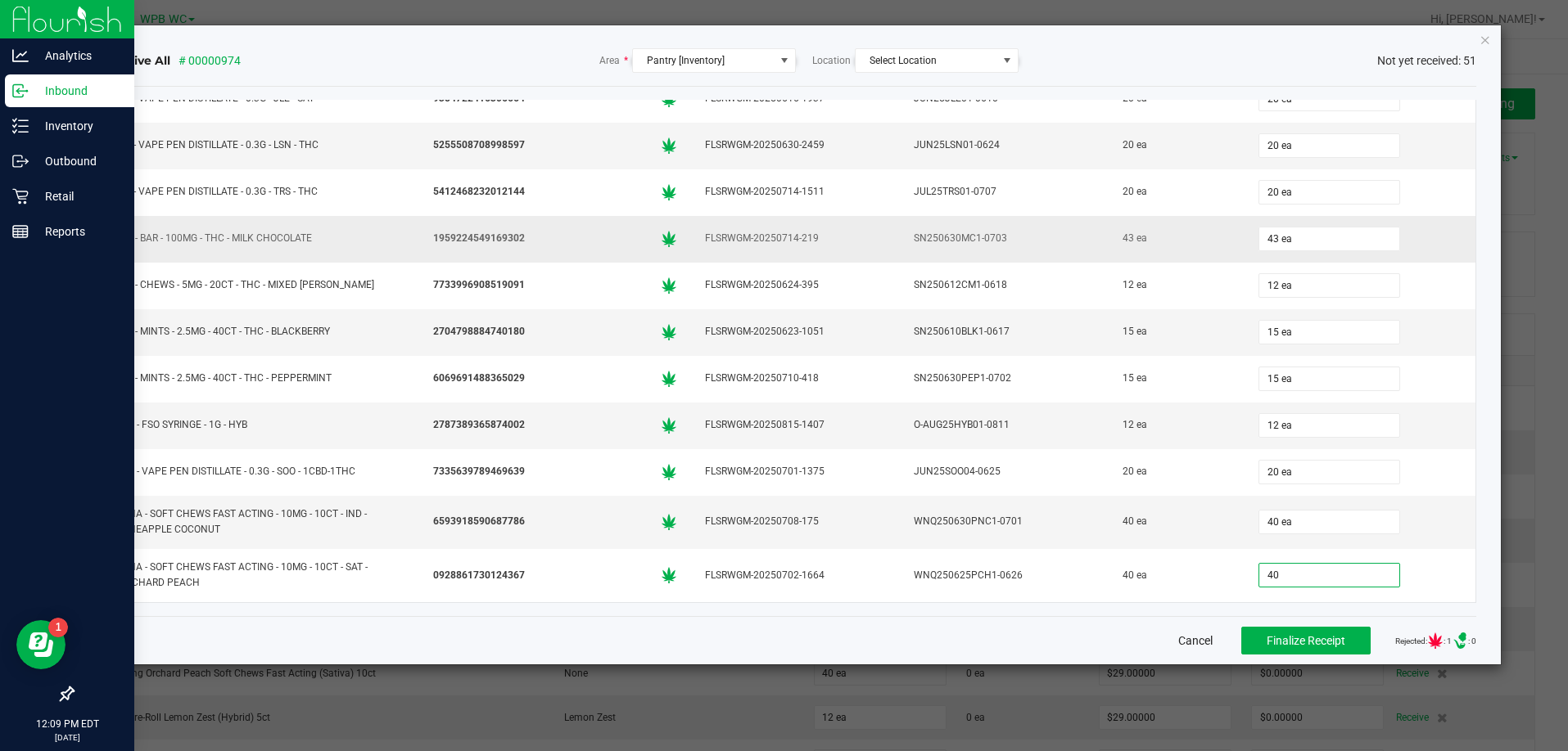
type input "40 ea"
click at [1492, 514] on div "Receive All # 00000974 Area * Pantry [Inventory] Location Select Location Not y…" at bounding box center [790, 345] width 1421 height 639
click at [1291, 645] on span "Finalize Receipt" at bounding box center [1306, 641] width 79 height 13
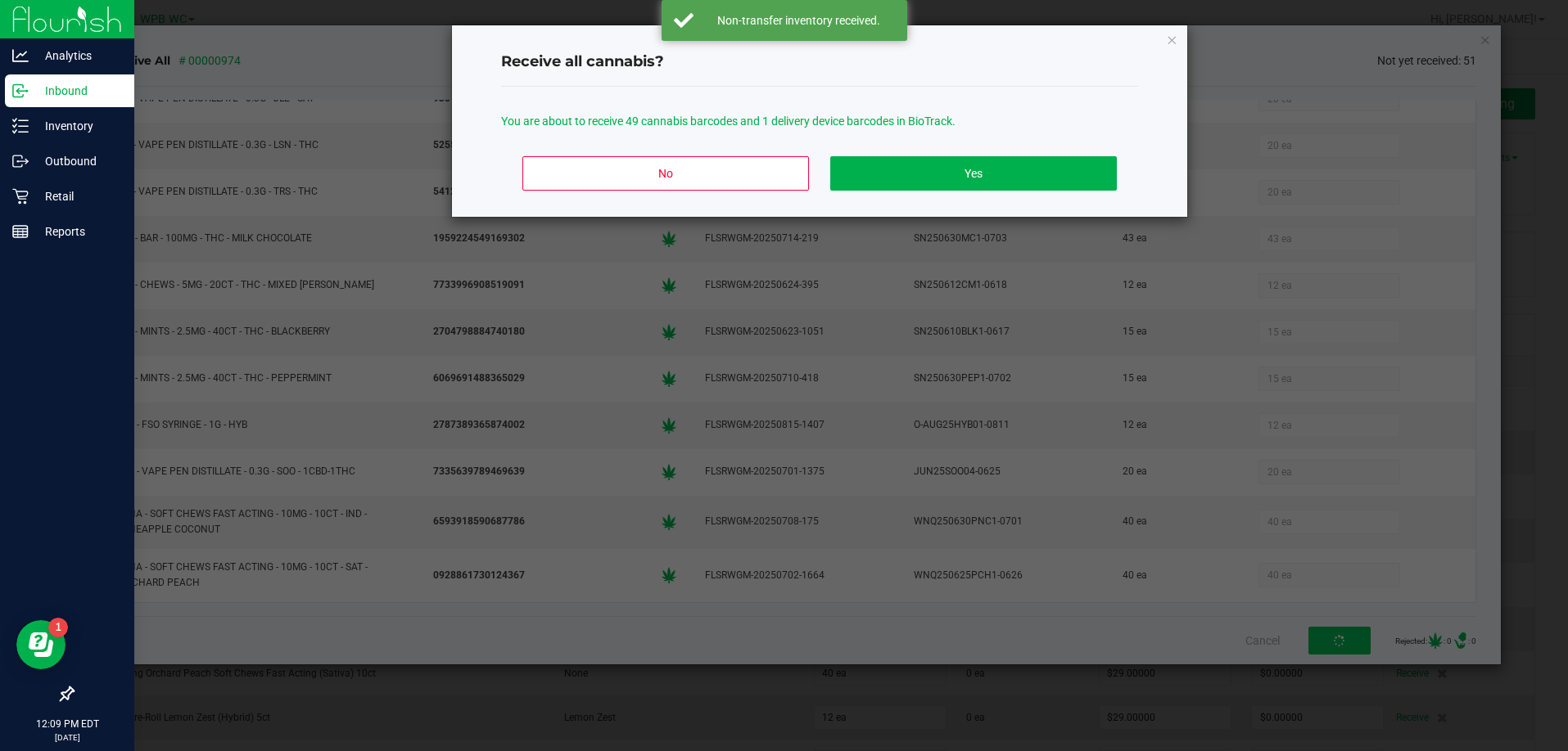
click at [924, 81] on div "Receive all cannabis?" at bounding box center [820, 62] width 637 height 49
click at [969, 177] on button "Yes" at bounding box center [974, 173] width 287 height 34
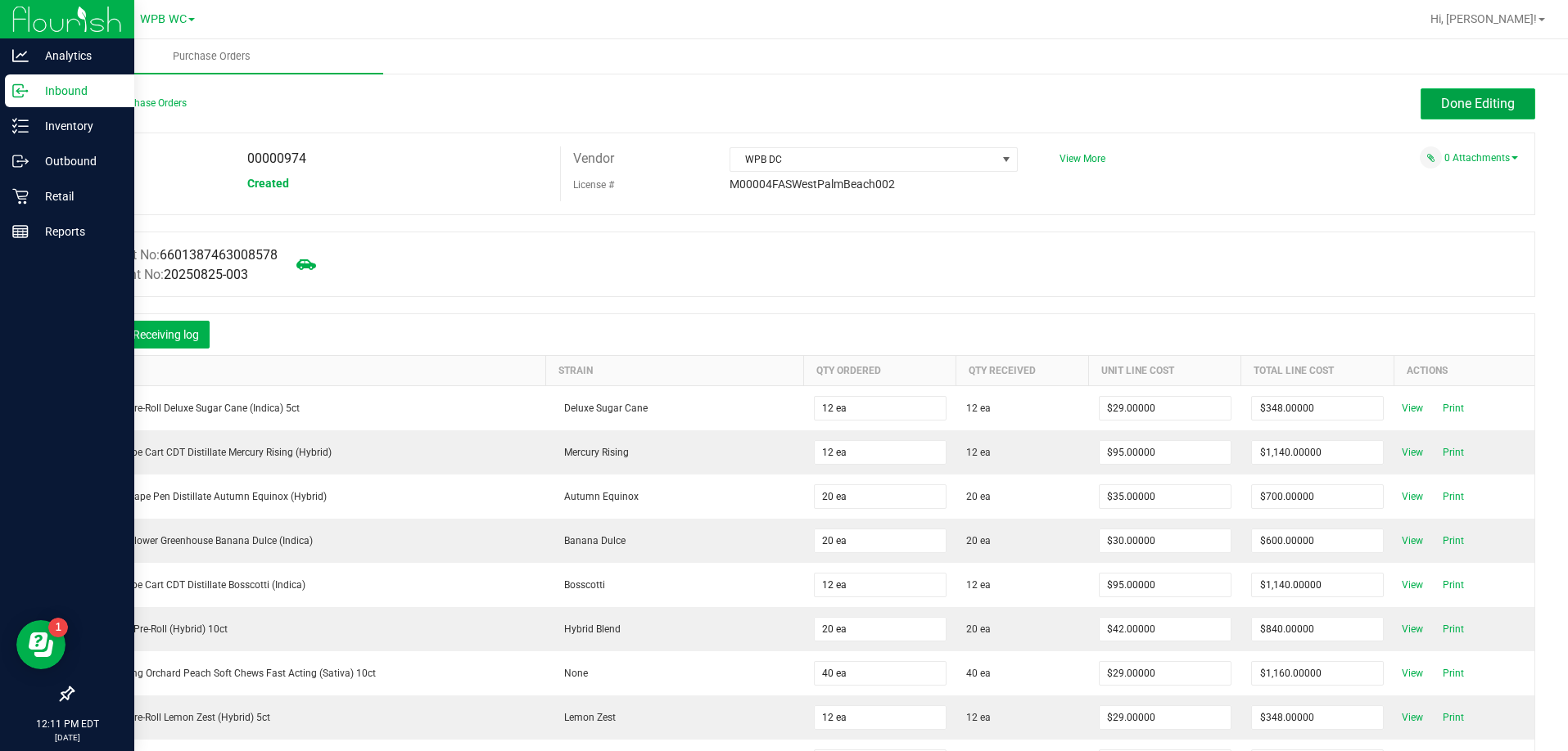
click at [1450, 108] on span "Done Editing" at bounding box center [1478, 103] width 73 height 16
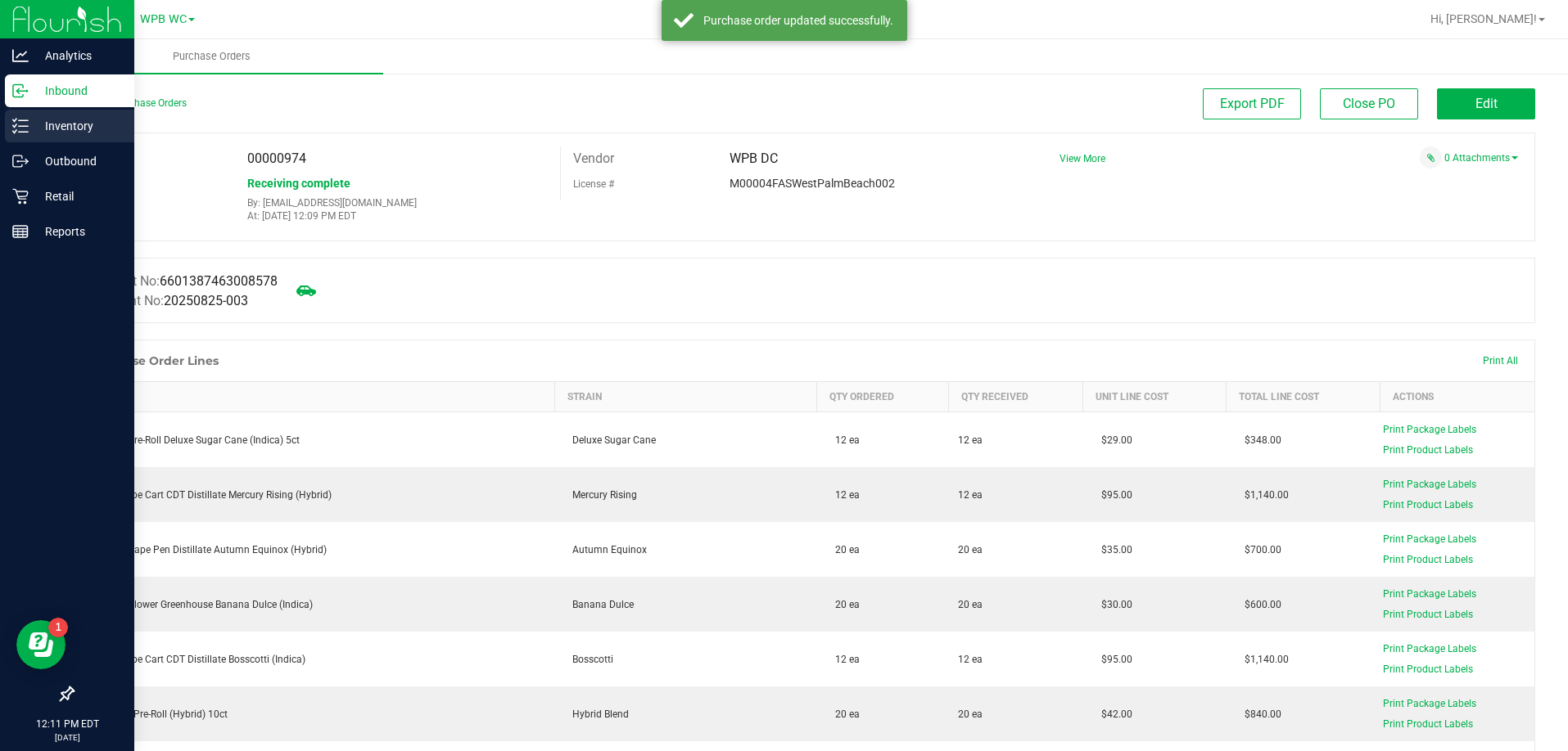
click at [36, 134] on p "Inventory" at bounding box center [77, 126] width 98 height 19
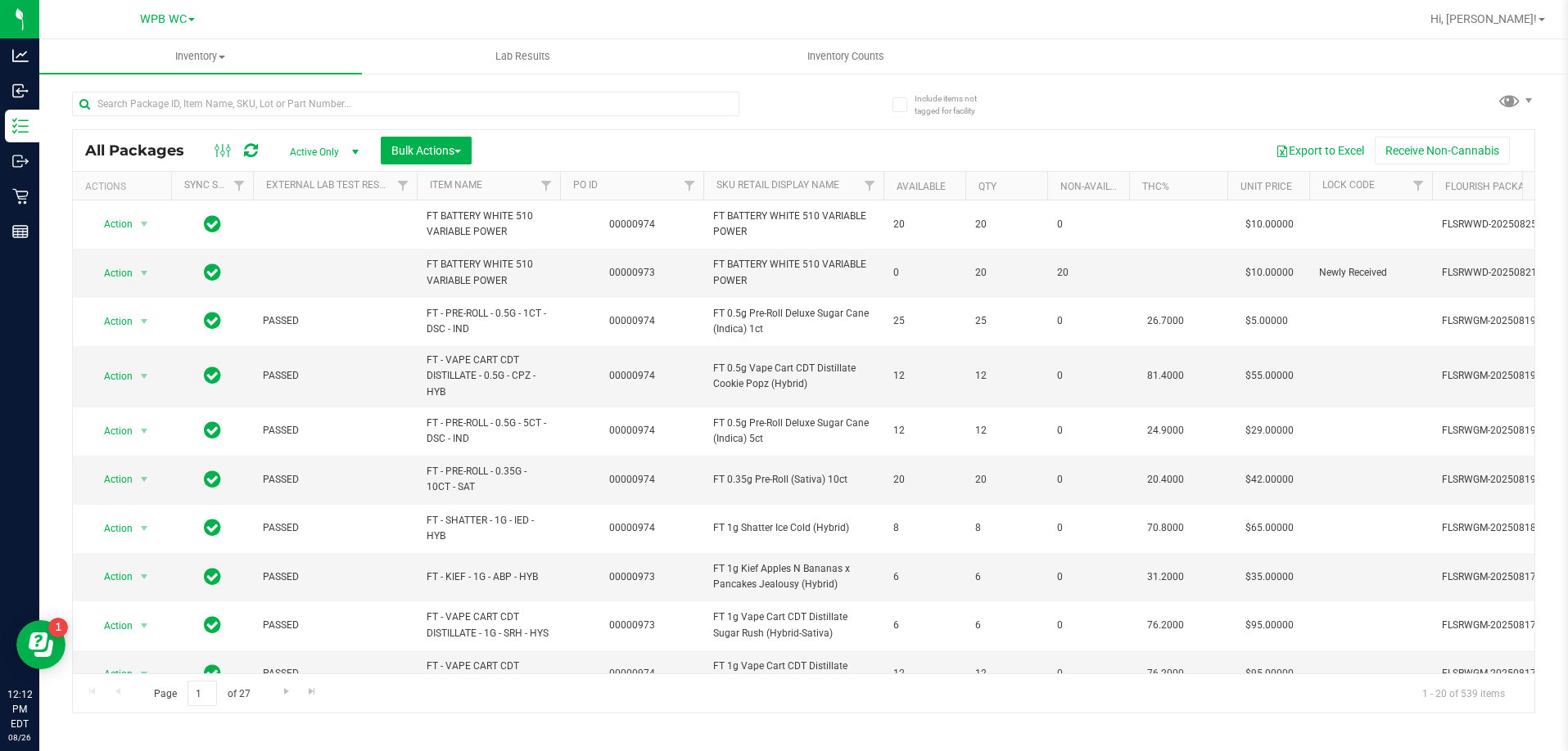
click at [682, 140] on div "Export to Excel Receive Non-Cannabis" at bounding box center [1003, 151] width 1038 height 28
click at [436, 151] on span "Bulk Actions" at bounding box center [426, 151] width 70 height 13
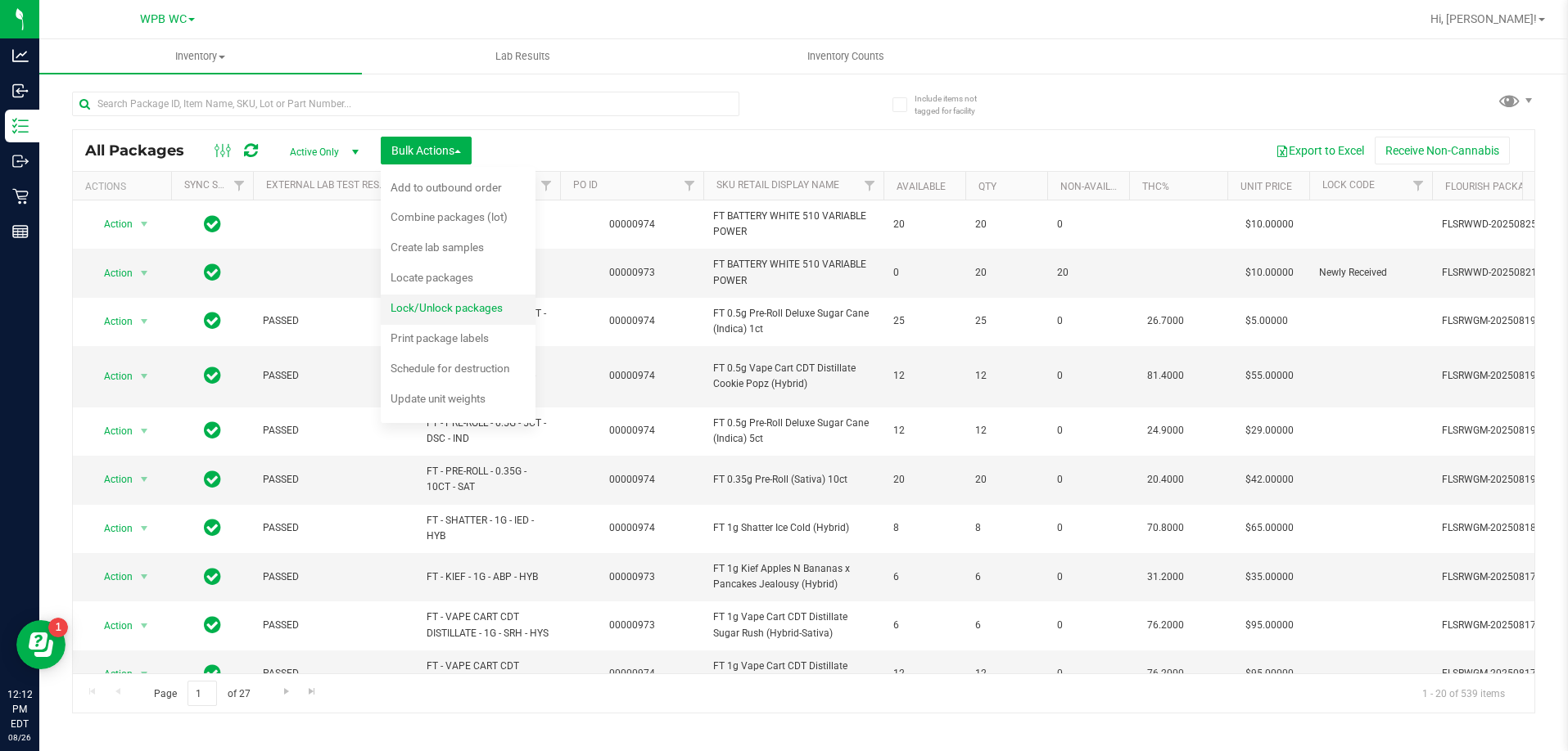
click at [438, 318] on div "Lock/Unlock packages" at bounding box center [457, 310] width 134 height 27
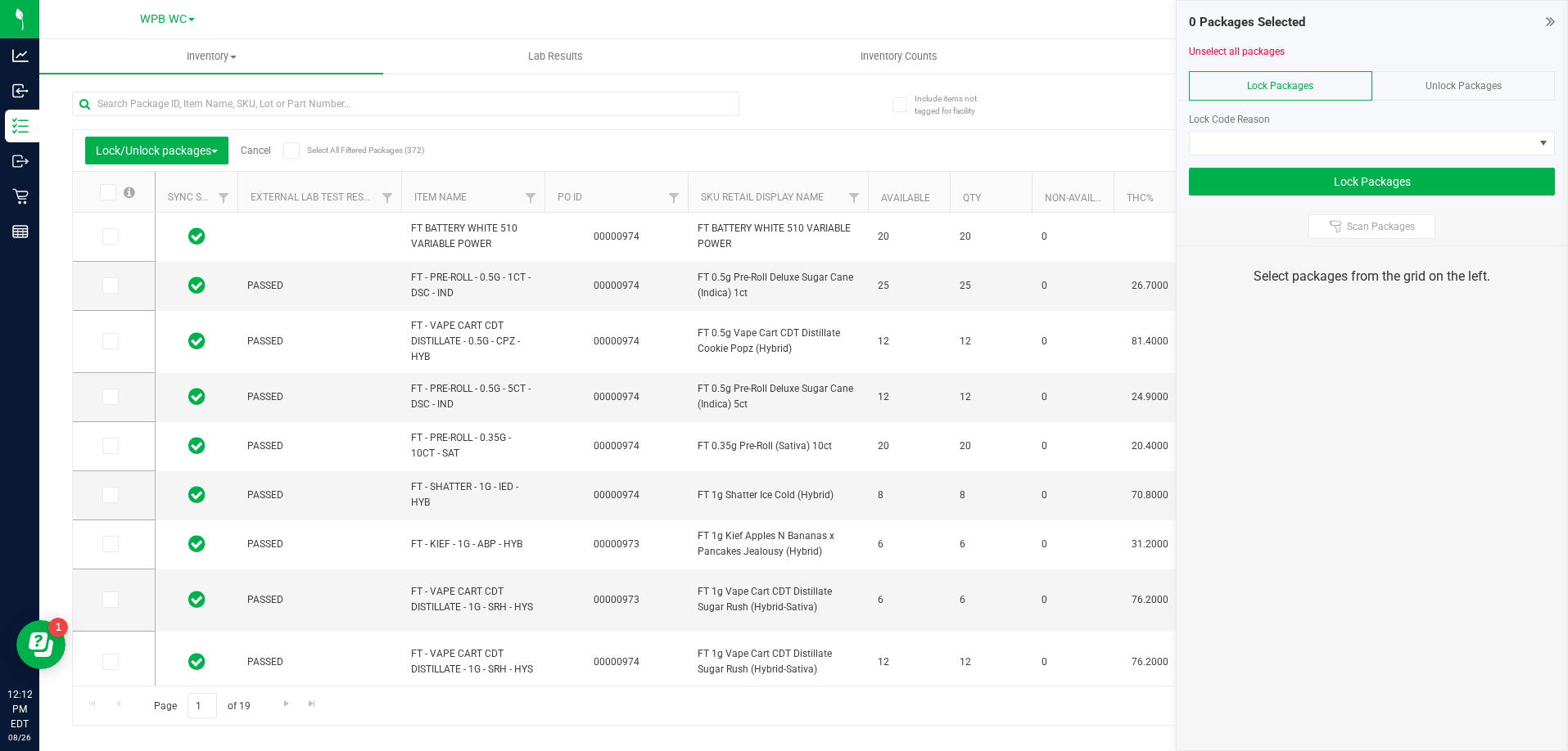
click at [615, 195] on th "PO ID" at bounding box center [616, 192] width 143 height 41
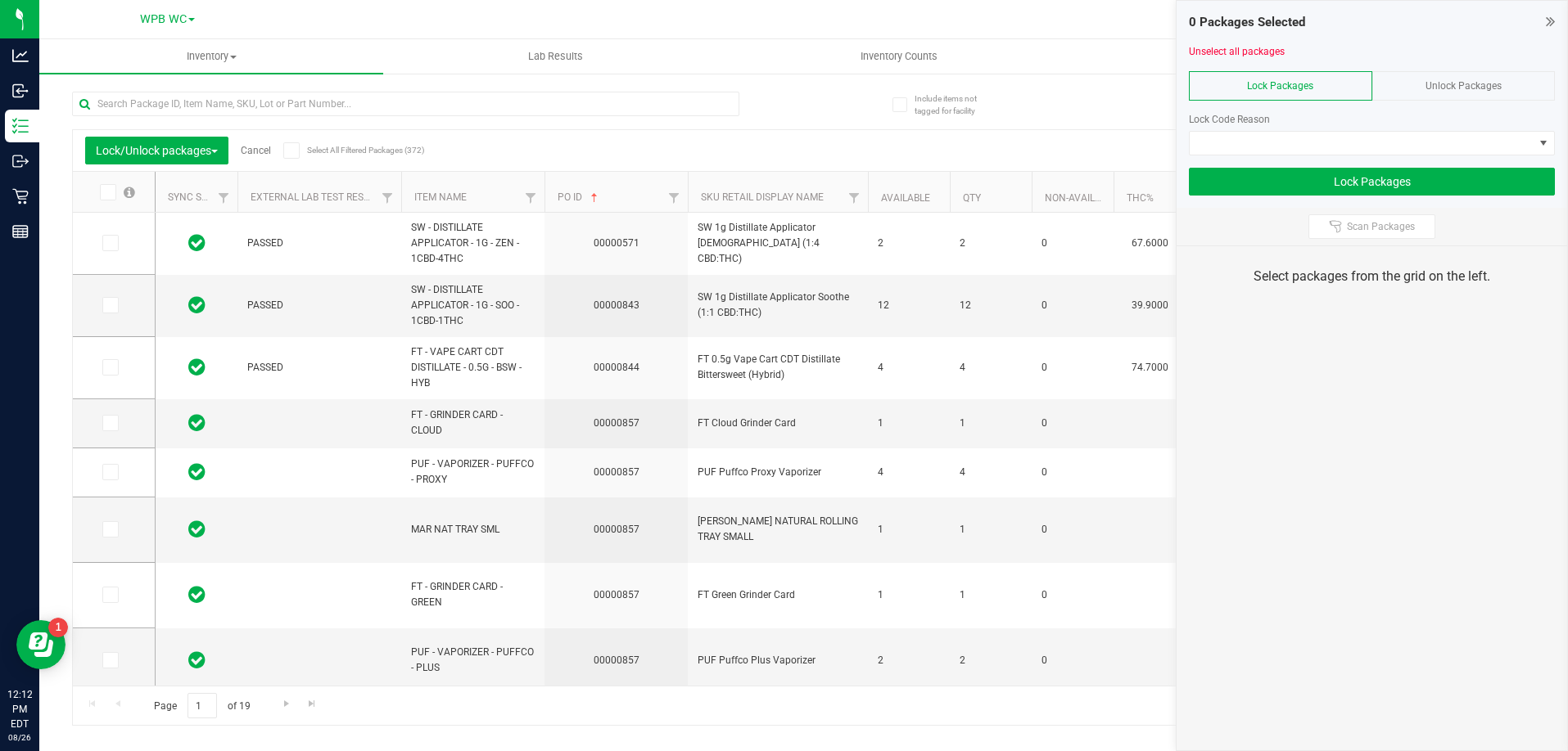
click at [615, 195] on th "PO ID" at bounding box center [616, 192] width 143 height 41
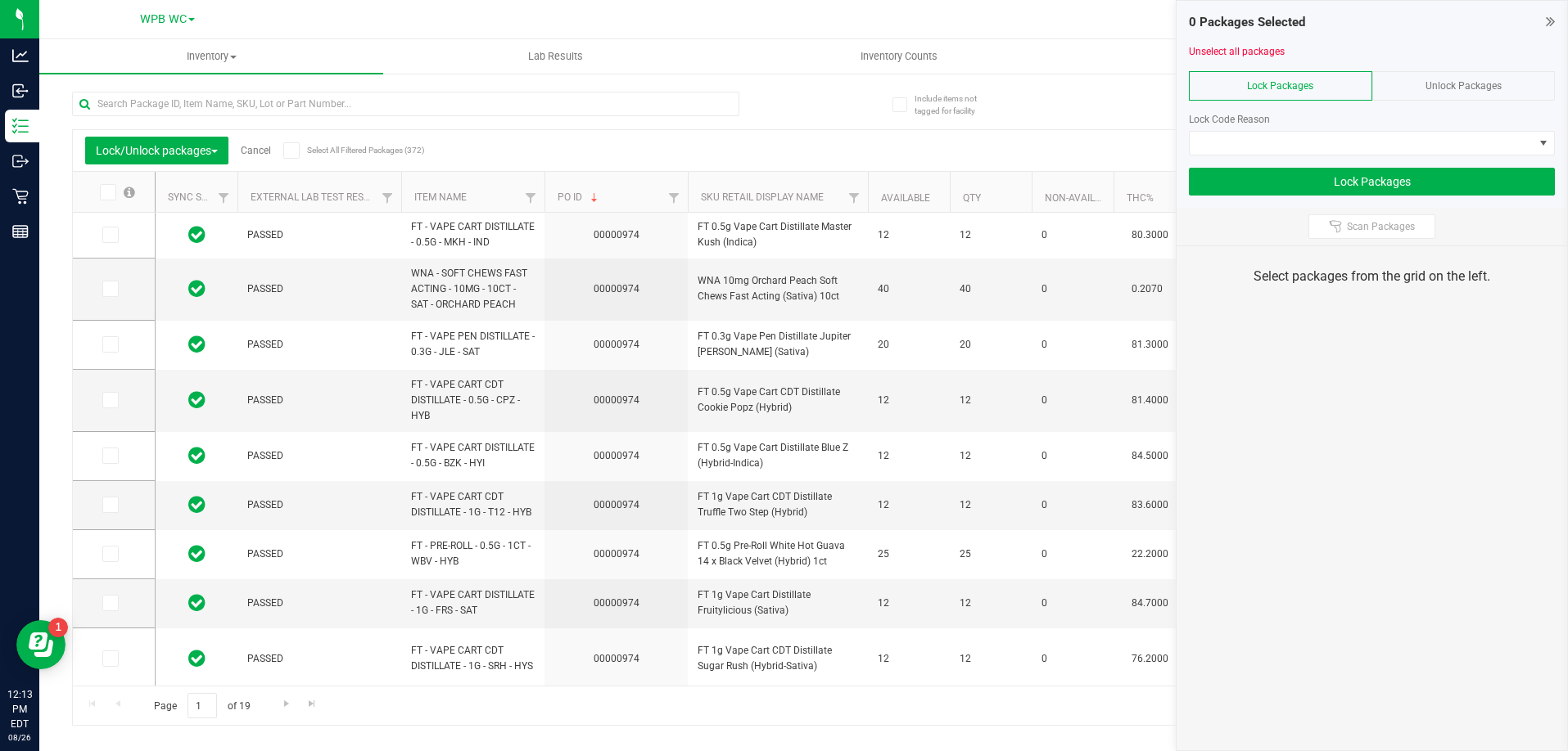
click at [104, 192] on icon at bounding box center [107, 192] width 11 height 0
click at [0, 0] on input "checkbox" at bounding box center [0, 0] width 0 height 0
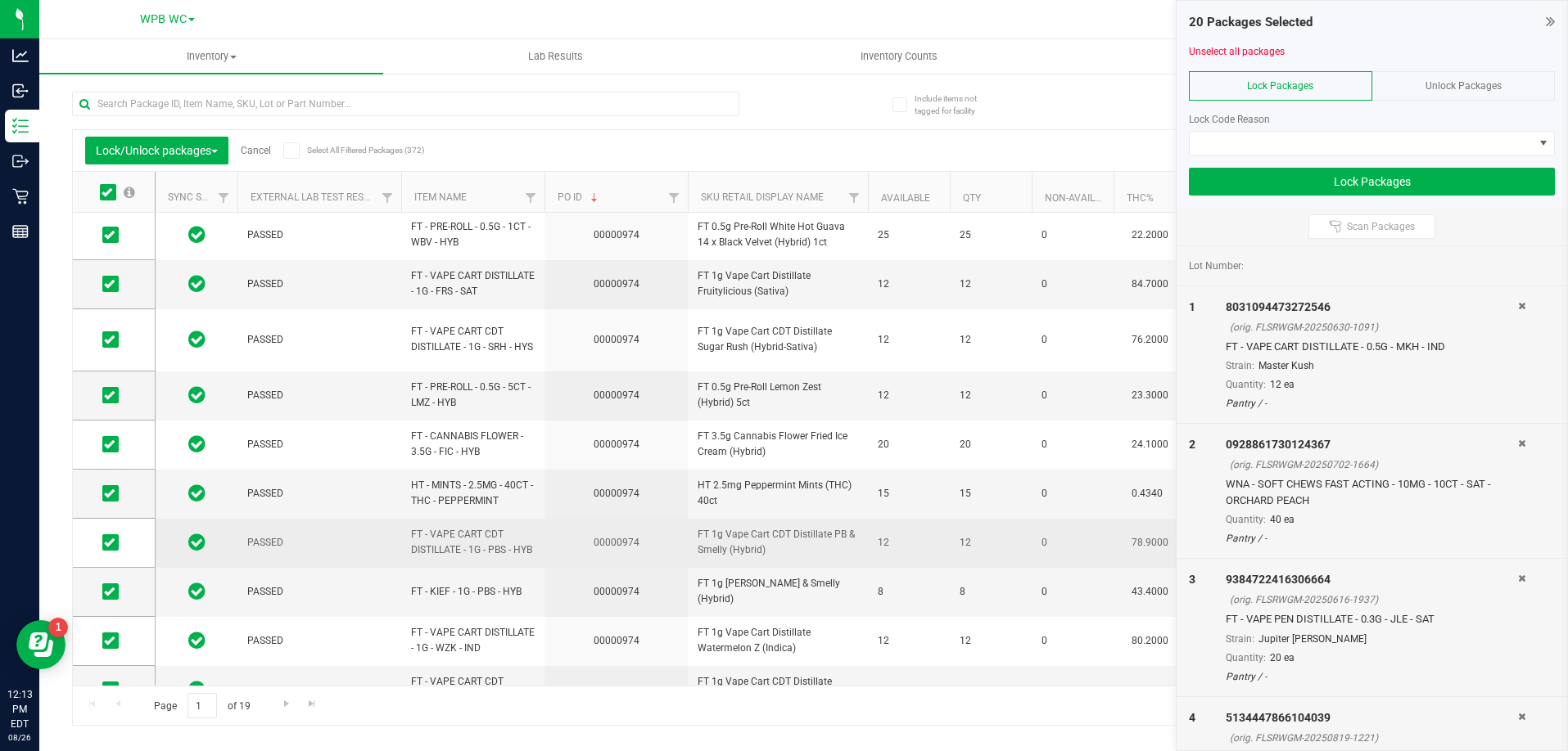
scroll to position [544, 0]
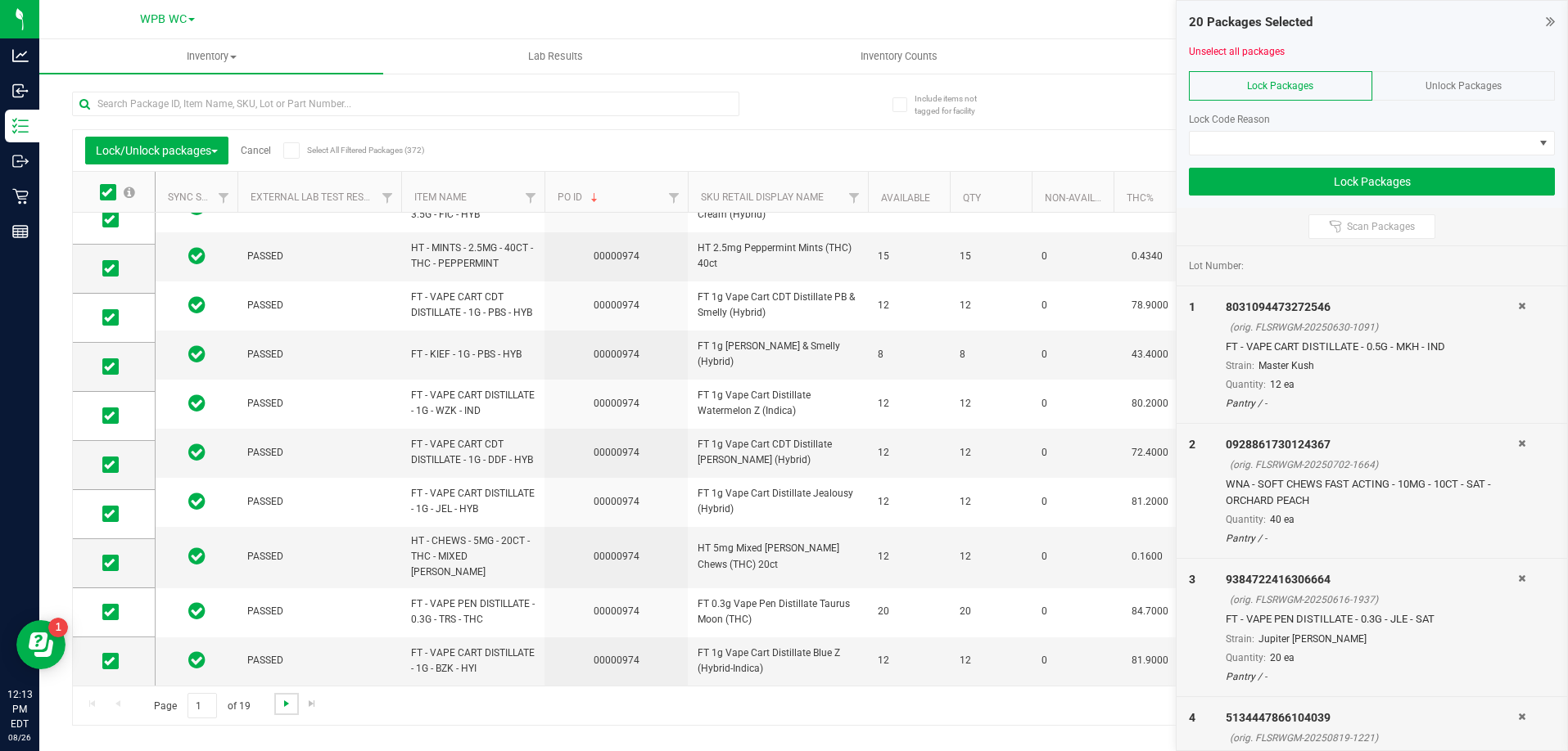
click at [290, 705] on span "Go to the next page" at bounding box center [287, 703] width 13 height 13
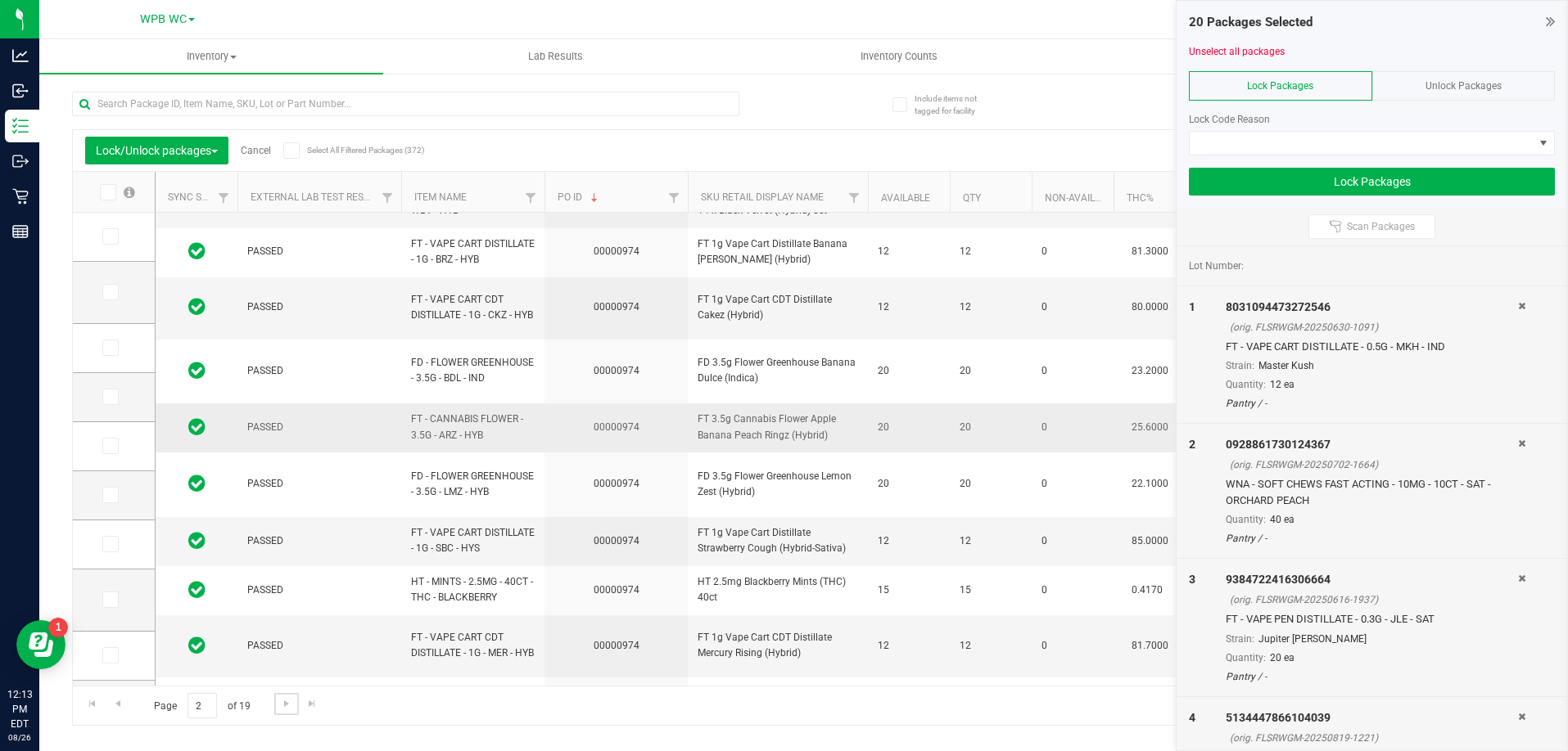
scroll to position [534, 0]
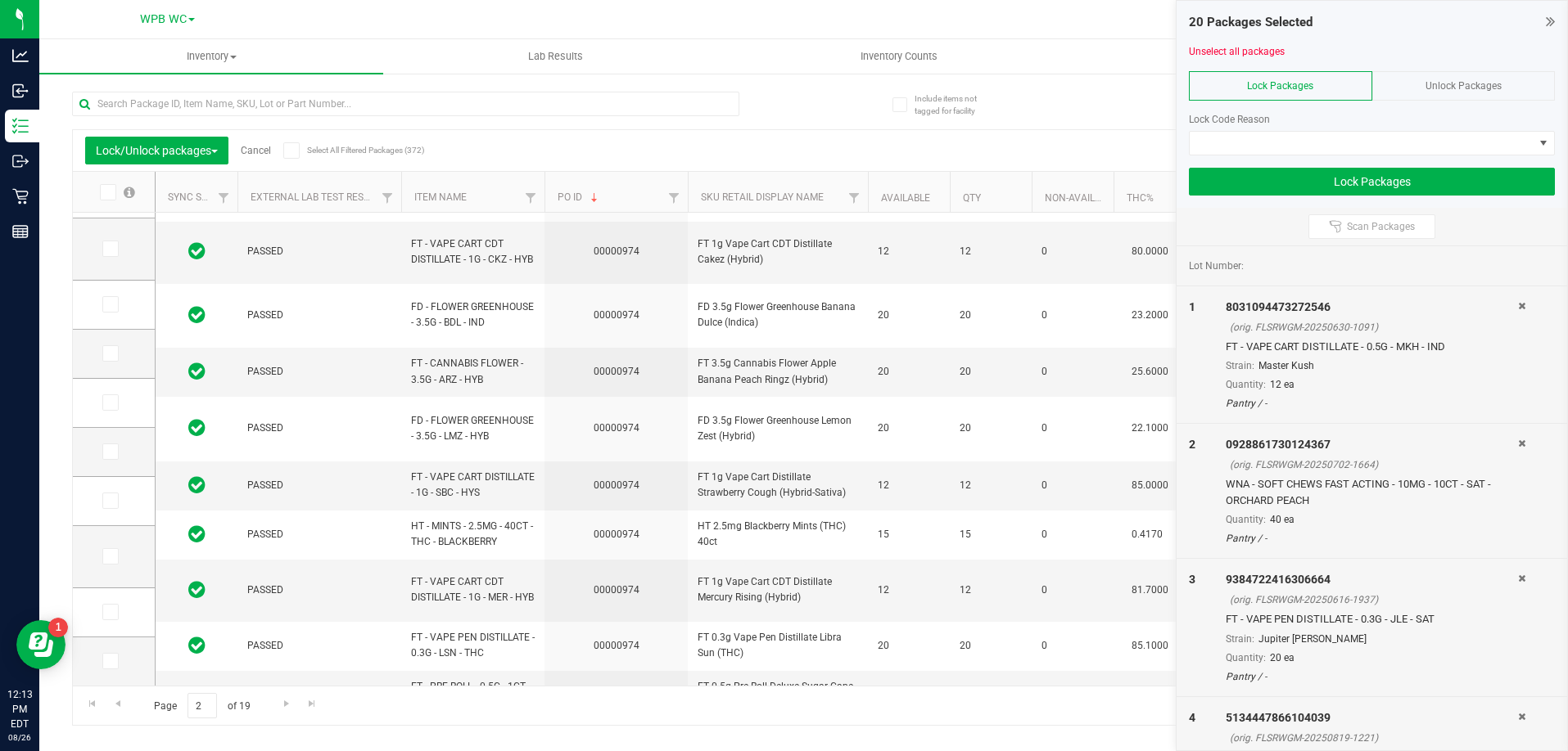
click at [111, 192] on icon at bounding box center [107, 192] width 11 height 0
click at [0, 0] on input "checkbox" at bounding box center [0, 0] width 0 height 0
click at [283, 706] on span "Go to the next page" at bounding box center [287, 703] width 13 height 13
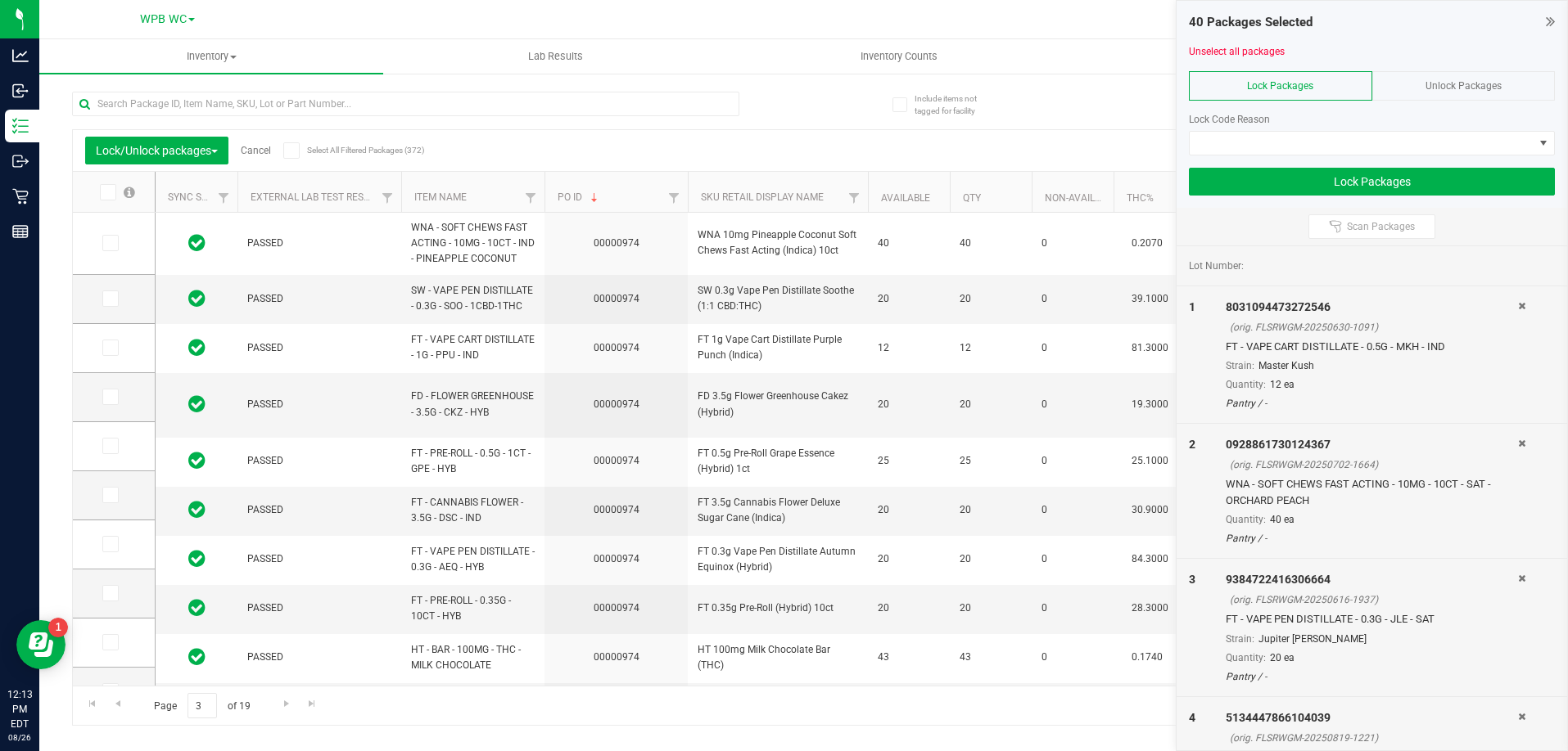
click at [109, 192] on icon at bounding box center [107, 192] width 11 height 0
click at [0, 0] on input "checkbox" at bounding box center [0, 0] width 0 height 0
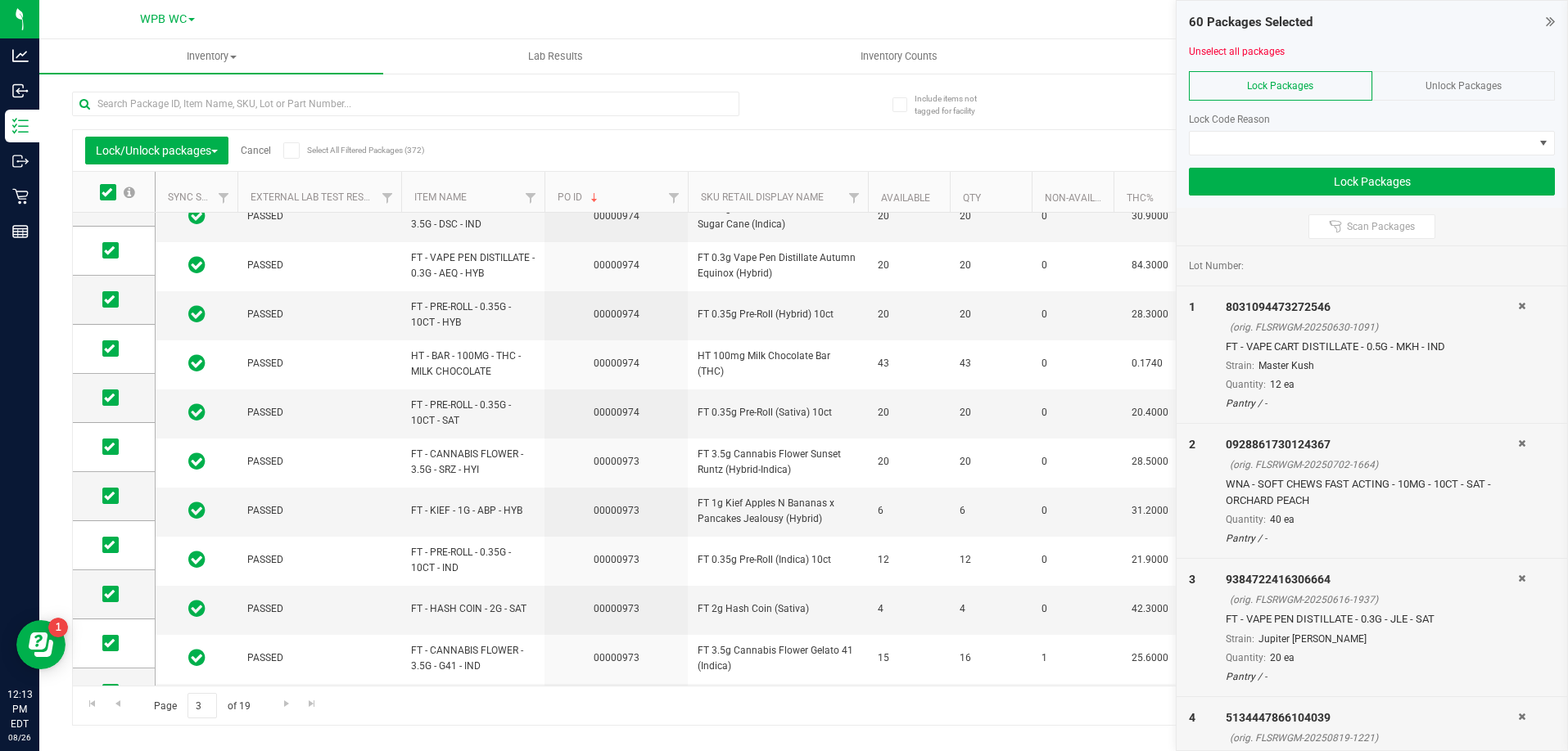
scroll to position [534, 0]
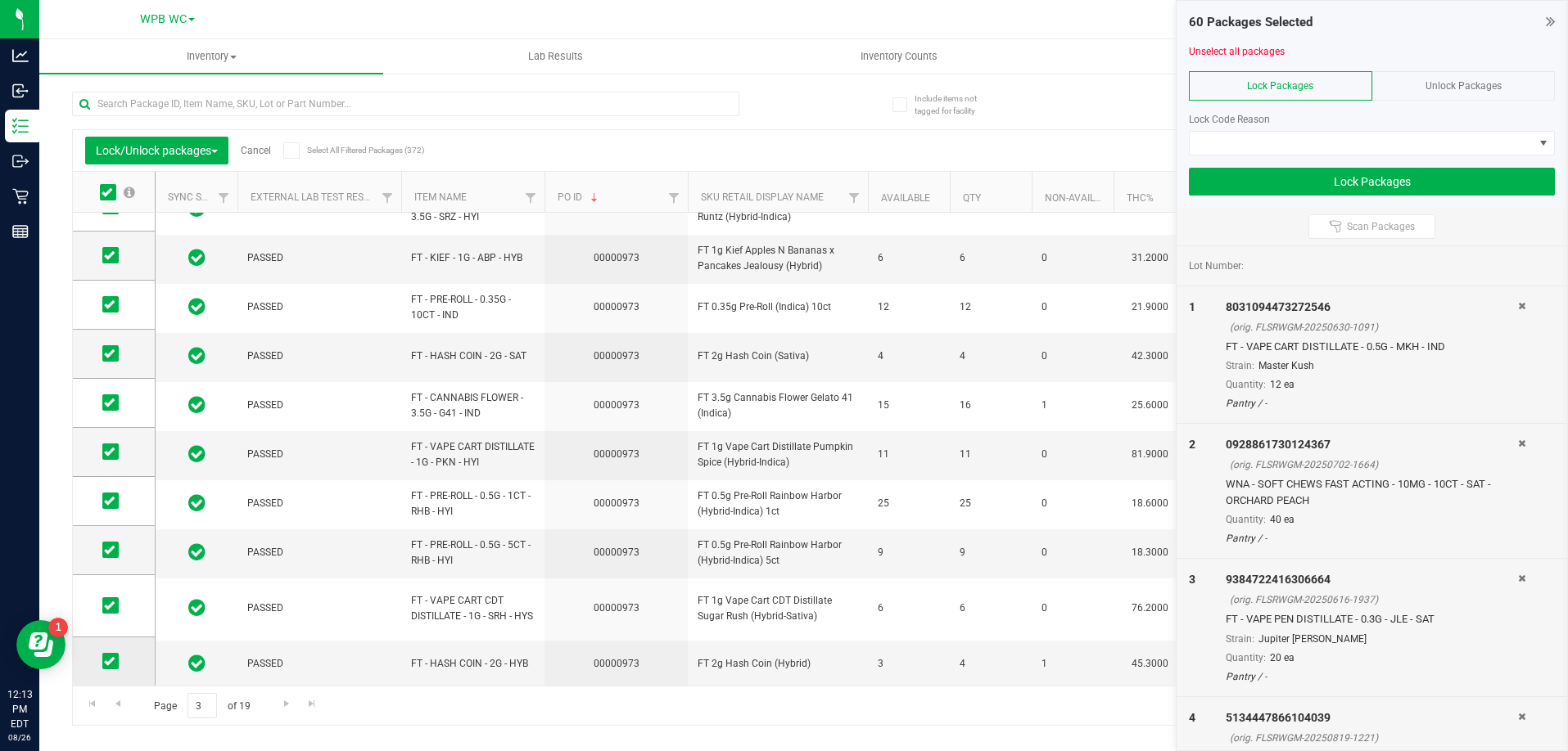
click at [107, 661] on icon at bounding box center [109, 661] width 11 height 0
click at [0, 0] on input "checkbox" at bounding box center [0, 0] width 0 height 0
click at [107, 612] on span at bounding box center [110, 606] width 17 height 17
click at [0, 0] on input "checkbox" at bounding box center [0, 0] width 0 height 0
click at [113, 541] on td at bounding box center [113, 550] width 82 height 49
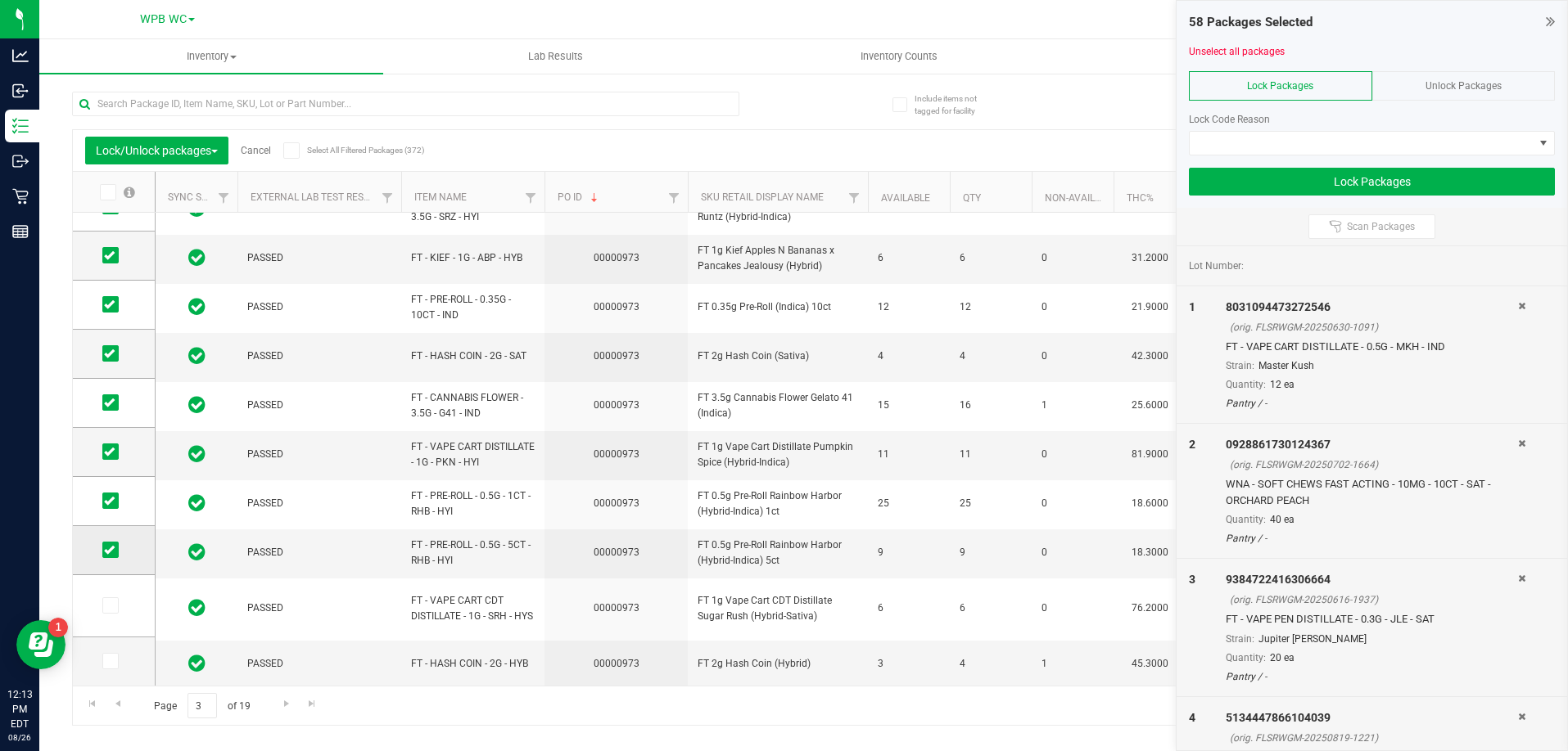
click at [108, 550] on icon at bounding box center [109, 550] width 11 height 0
click at [0, 0] on input "checkbox" at bounding box center [0, 0] width 0 height 0
click at [113, 501] on icon at bounding box center [109, 501] width 11 height 0
click at [0, 0] on input "checkbox" at bounding box center [0, 0] width 0 height 0
click at [121, 455] on label at bounding box center [114, 452] width 24 height 17
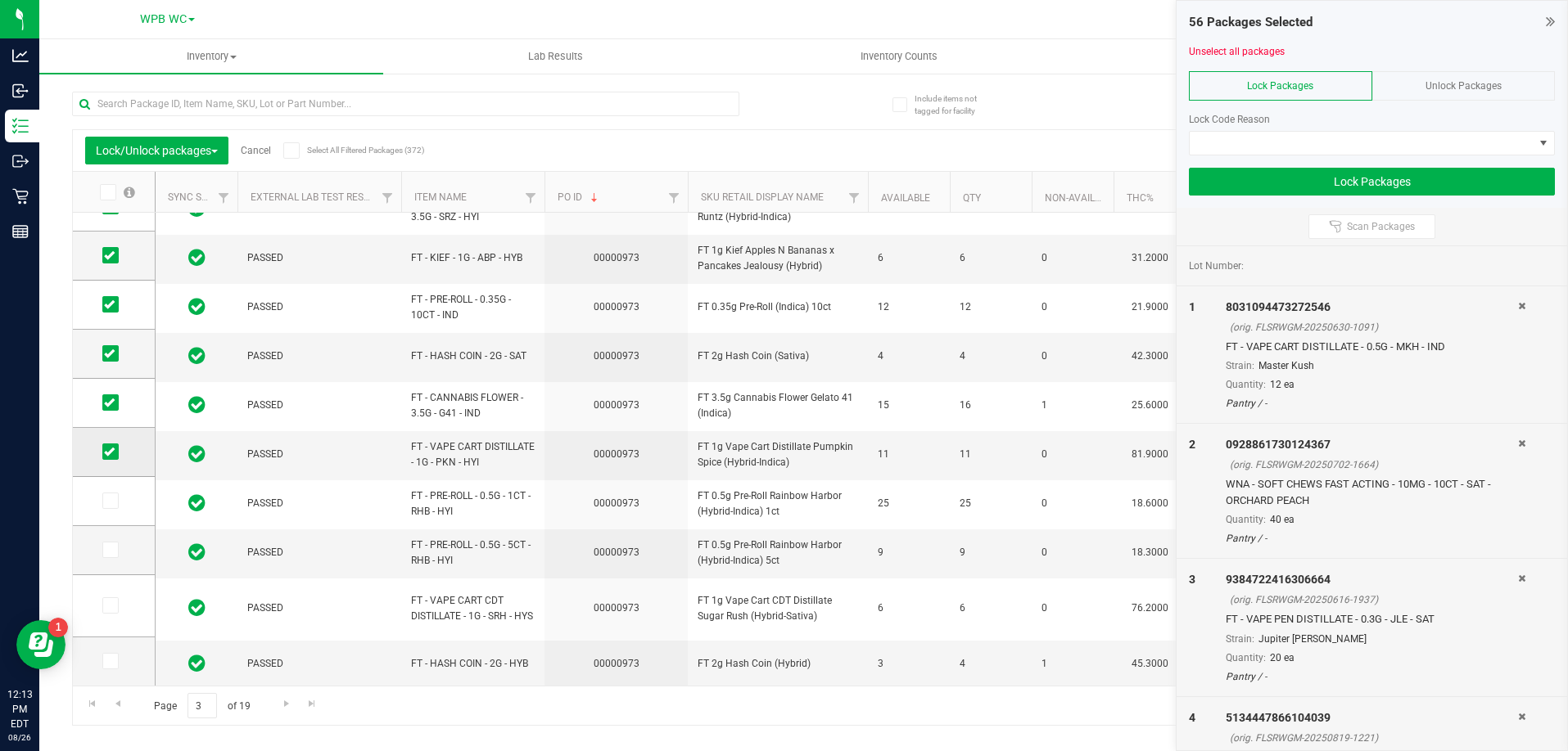
click at [0, 0] on input "checkbox" at bounding box center [0, 0] width 0 height 0
click at [106, 414] on td at bounding box center [113, 403] width 82 height 49
click at [120, 404] on label at bounding box center [114, 403] width 24 height 17
click at [0, 0] on input "checkbox" at bounding box center [0, 0] width 0 height 0
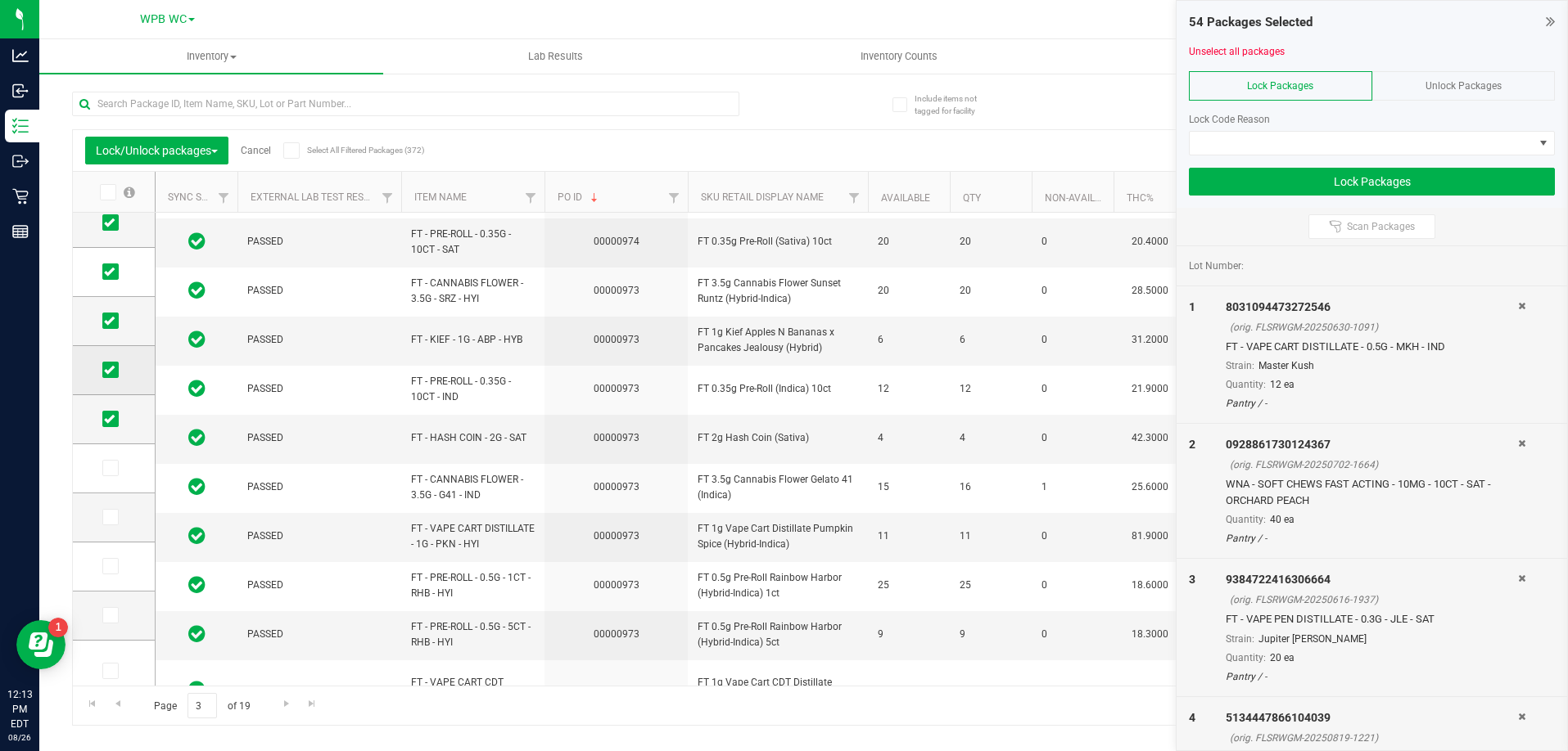
scroll to position [465, 0]
click at [114, 423] on icon at bounding box center [109, 423] width 11 height 0
click at [0, 0] on input "checkbox" at bounding box center [0, 0] width 0 height 0
click at [109, 374] on icon at bounding box center [109, 374] width 11 height 0
click at [0, 0] on input "checkbox" at bounding box center [0, 0] width 0 height 0
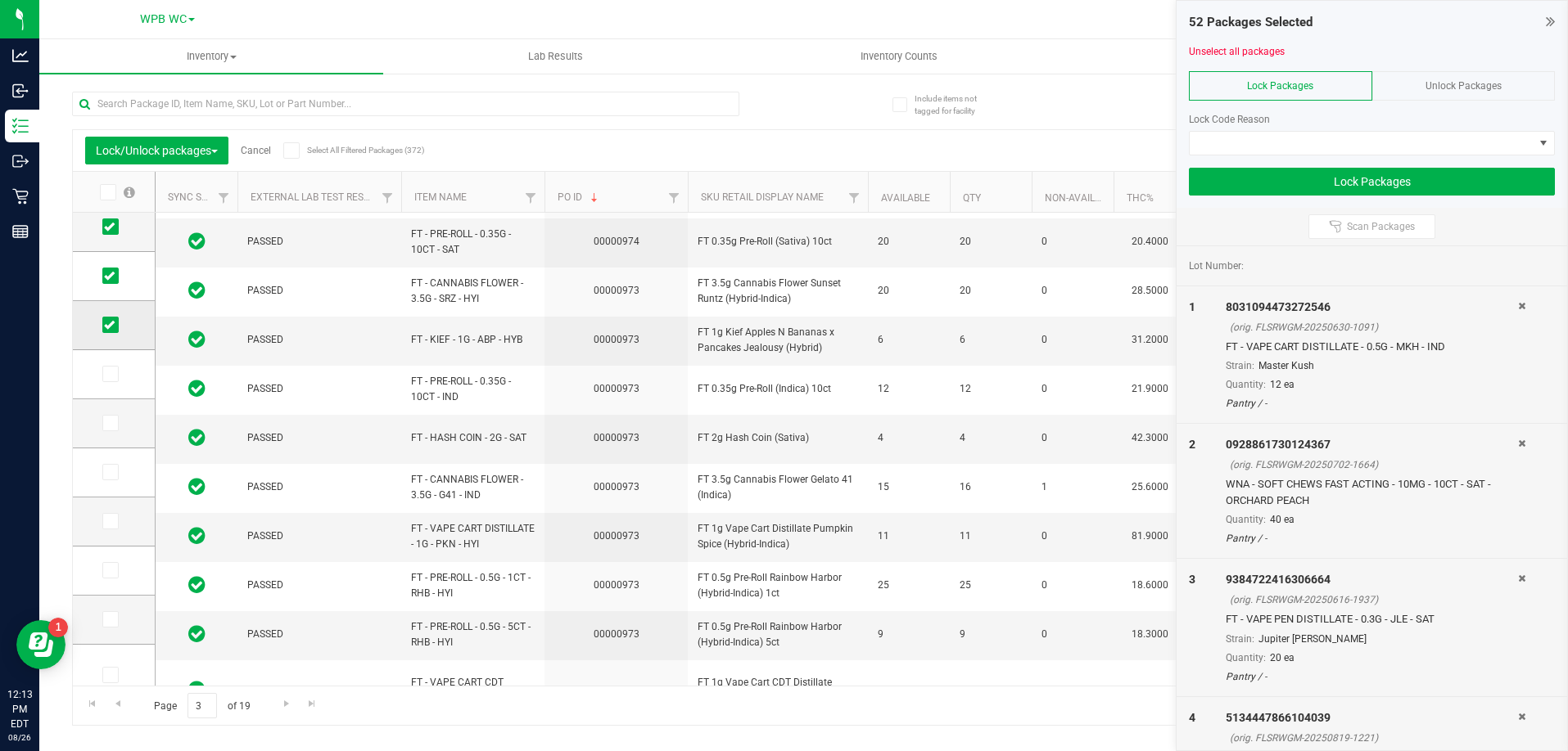
click at [107, 325] on icon at bounding box center [109, 325] width 11 height 0
click at [0, 0] on input "checkbox" at bounding box center [0, 0] width 0 height 0
click at [117, 283] on span at bounding box center [110, 275] width 17 height 17
click at [0, 0] on input "checkbox" at bounding box center [0, 0] width 0 height 0
click at [1354, 139] on span at bounding box center [1361, 143] width 344 height 23
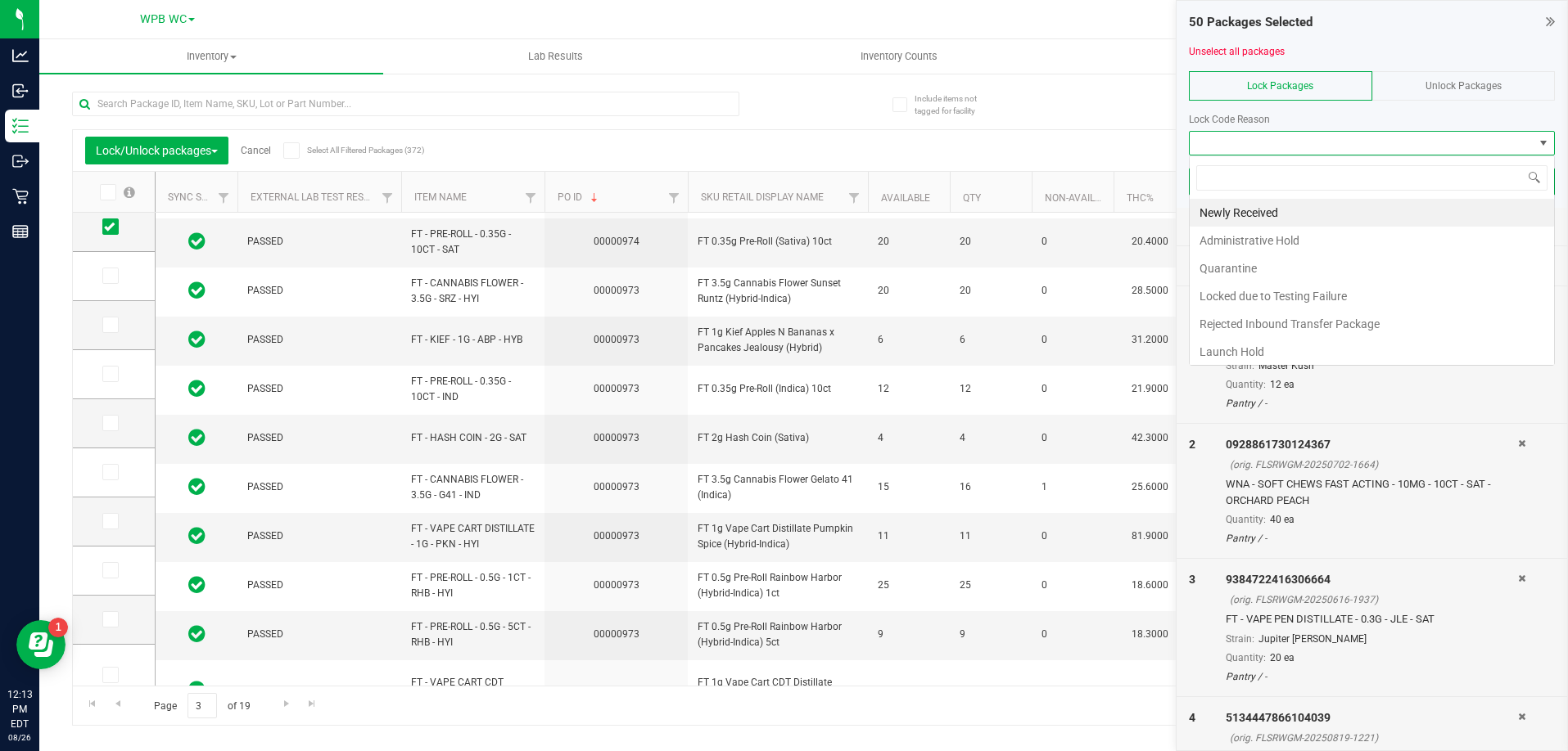
scroll to position [25, 366]
click at [1258, 212] on li "Newly Received" at bounding box center [1371, 213] width 365 height 28
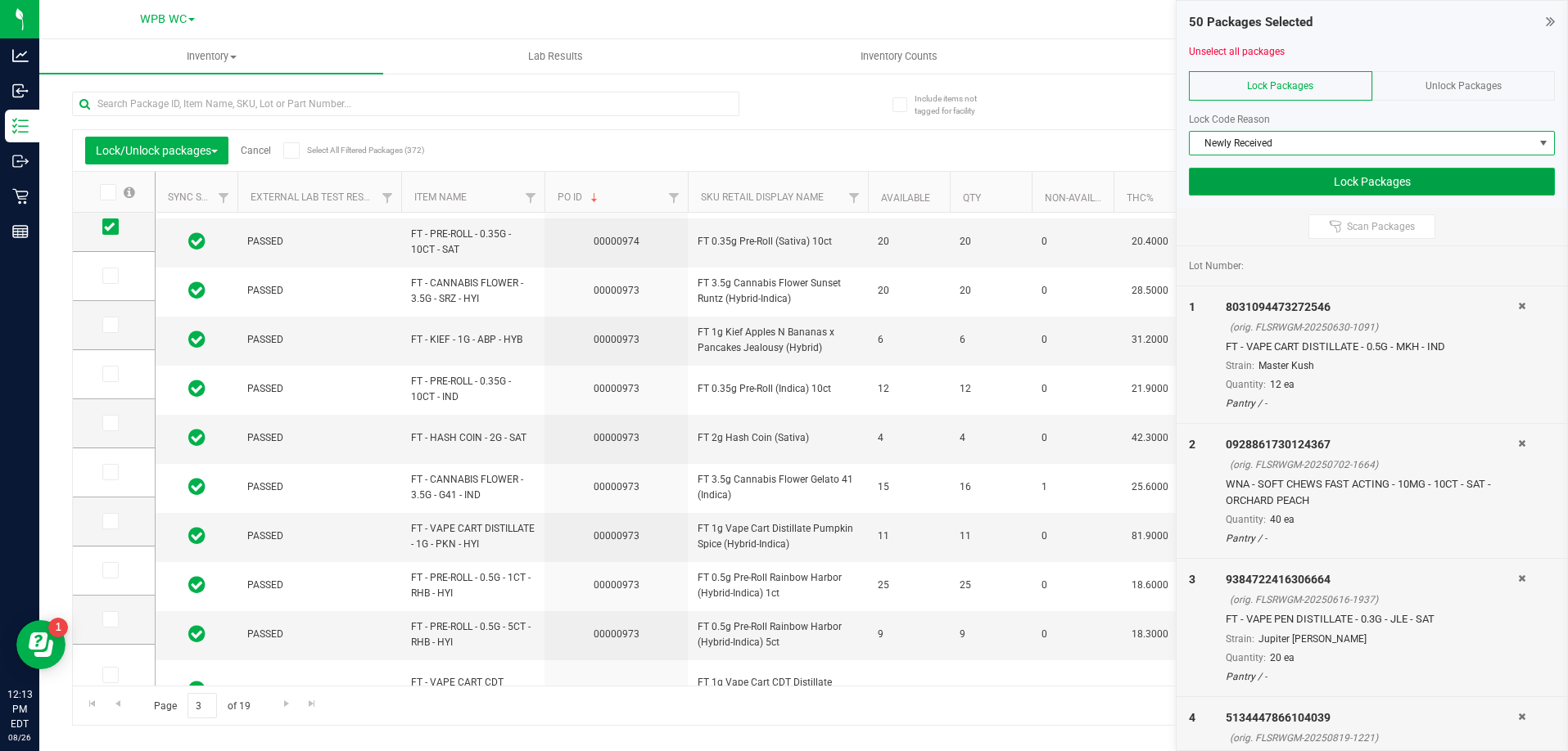
click at [1291, 182] on button "Lock Packages" at bounding box center [1371, 182] width 366 height 28
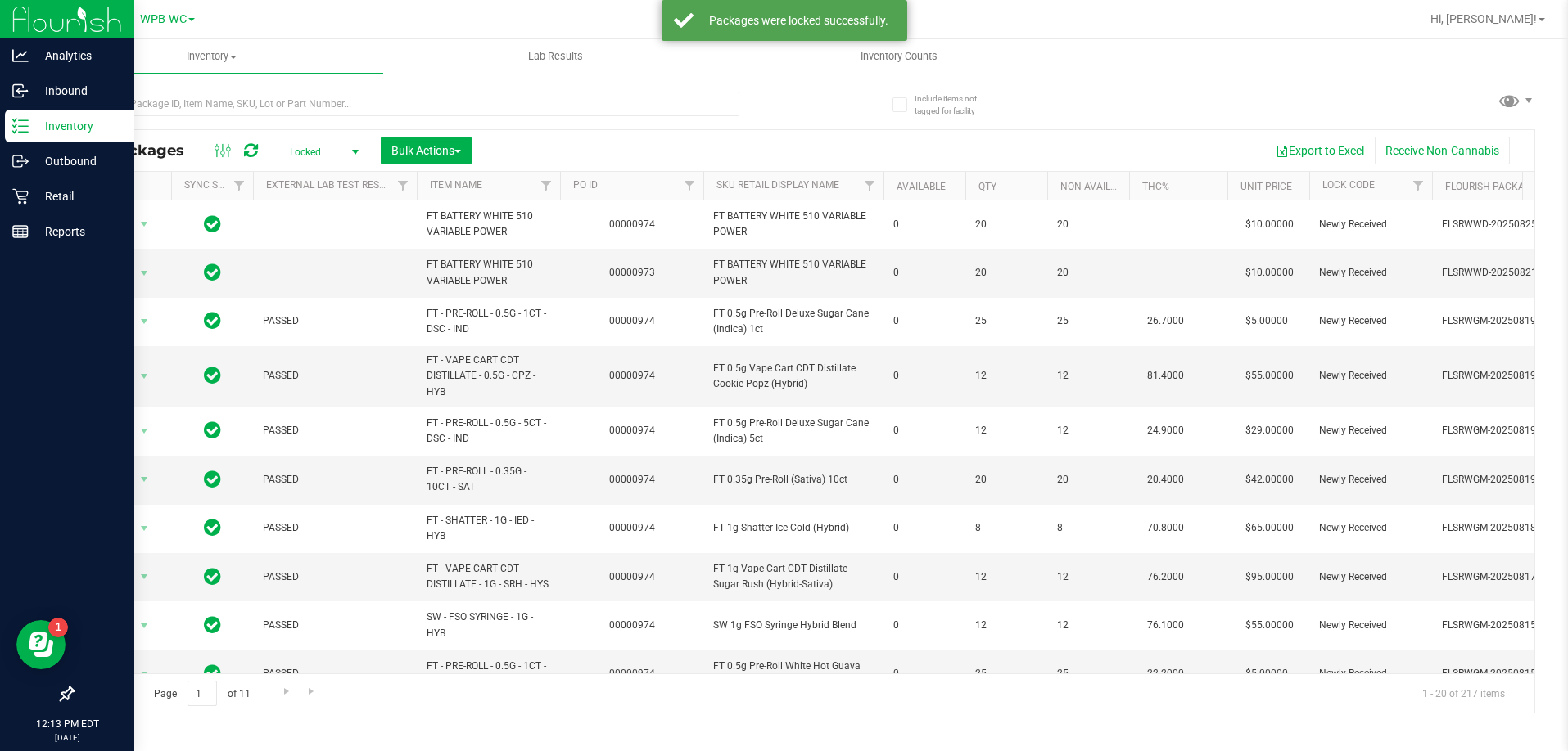
click at [27, 118] on icon at bounding box center [20, 126] width 17 height 17
